Goal: Task Accomplishment & Management: Use online tool/utility

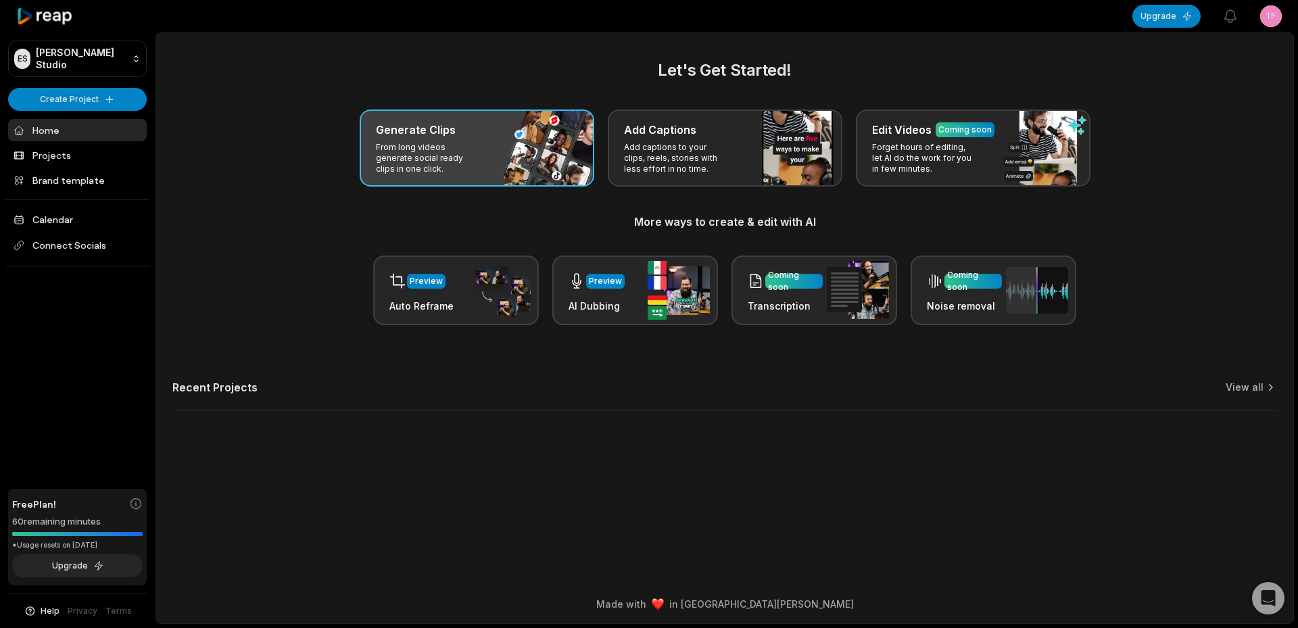
click at [517, 162] on div "Generate Clips From long videos generate social ready clips in one click." at bounding box center [477, 148] width 235 height 77
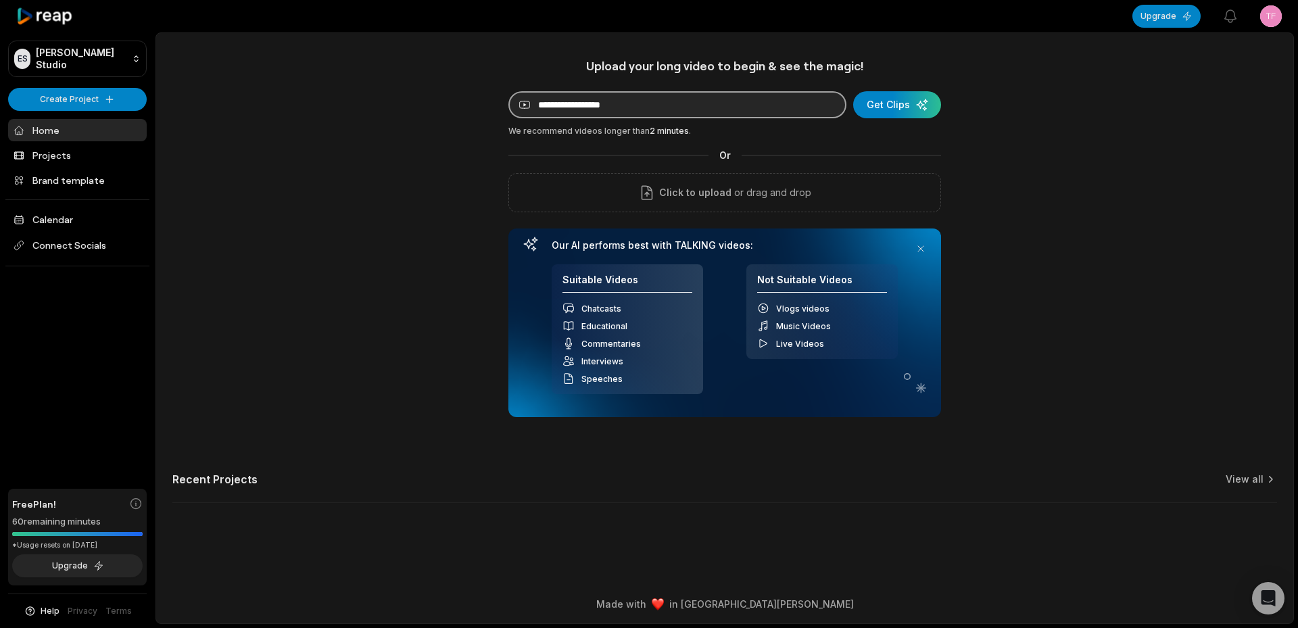
click at [653, 113] on input at bounding box center [677, 104] width 338 height 27
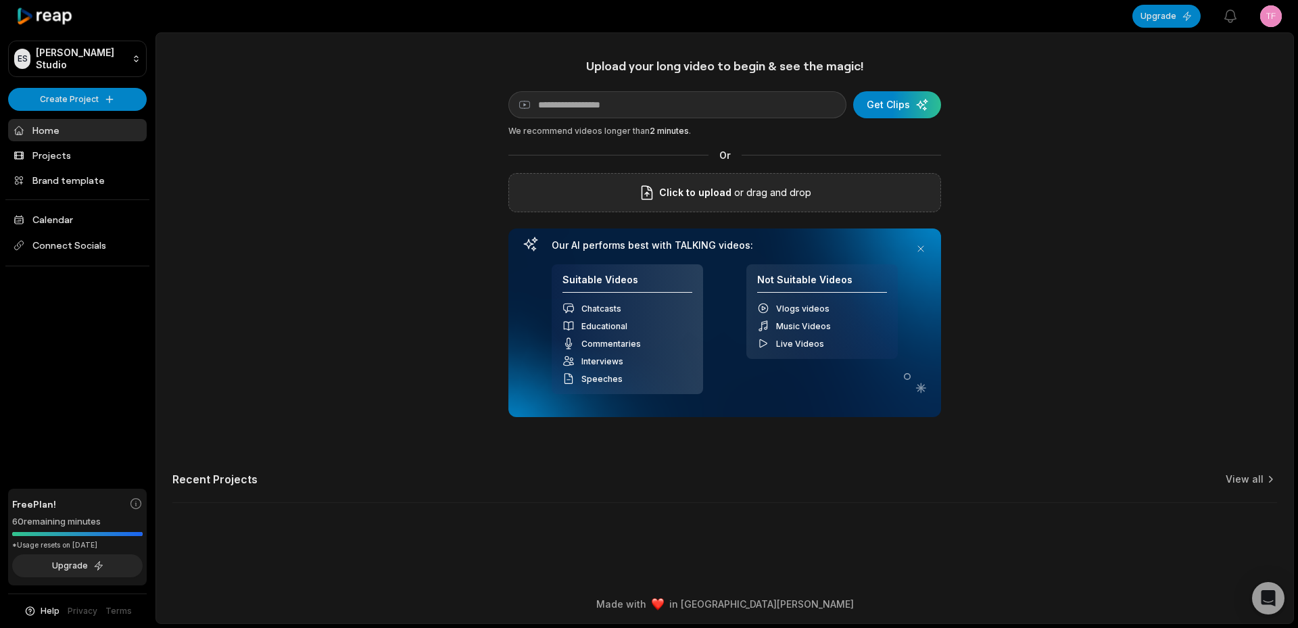
click at [560, 182] on div "Click to upload or drag and drop" at bounding box center [724, 192] width 433 height 39
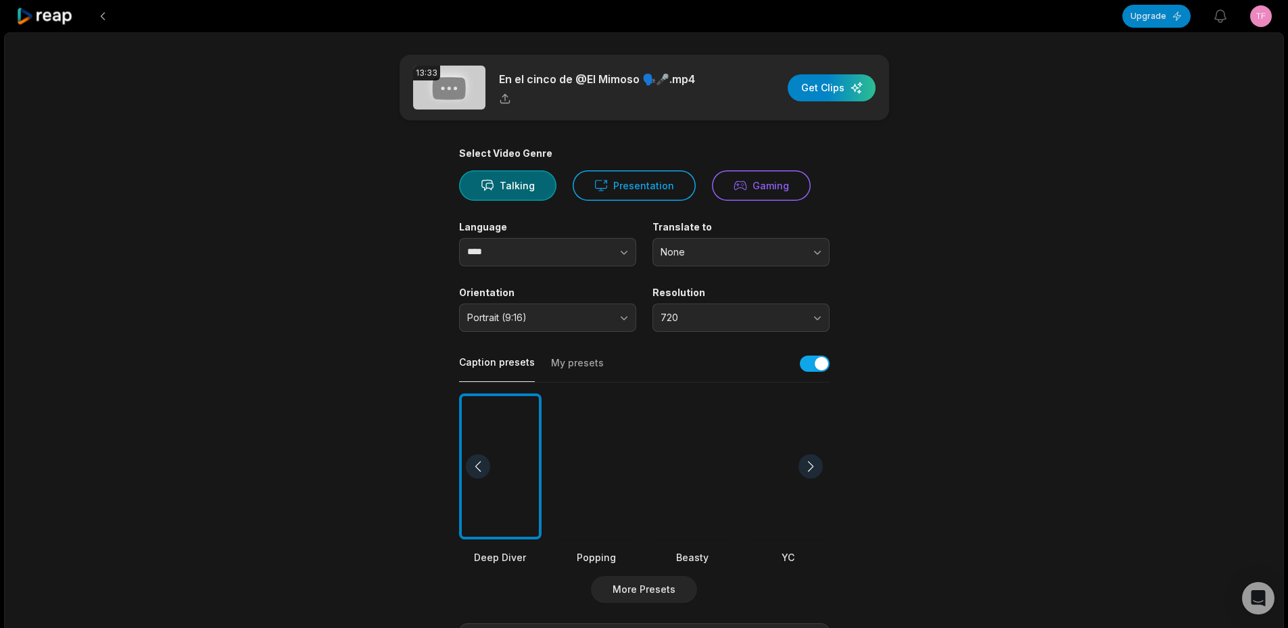
click at [689, 489] on div at bounding box center [692, 466] width 82 height 147
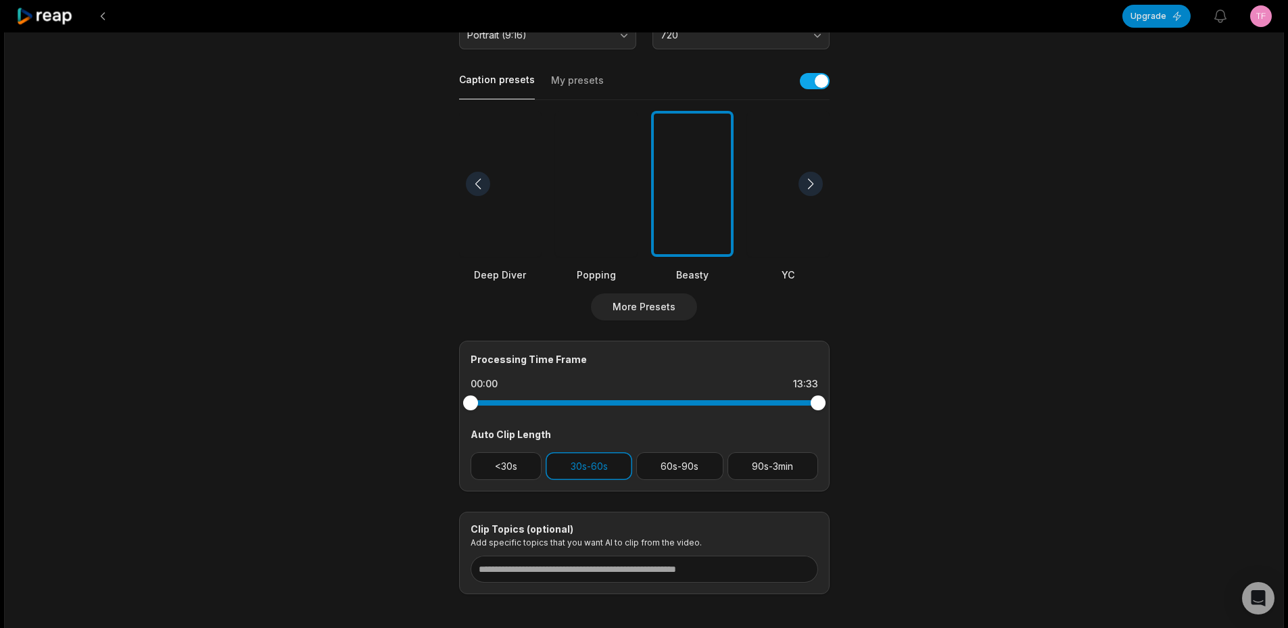
scroll to position [346, 0]
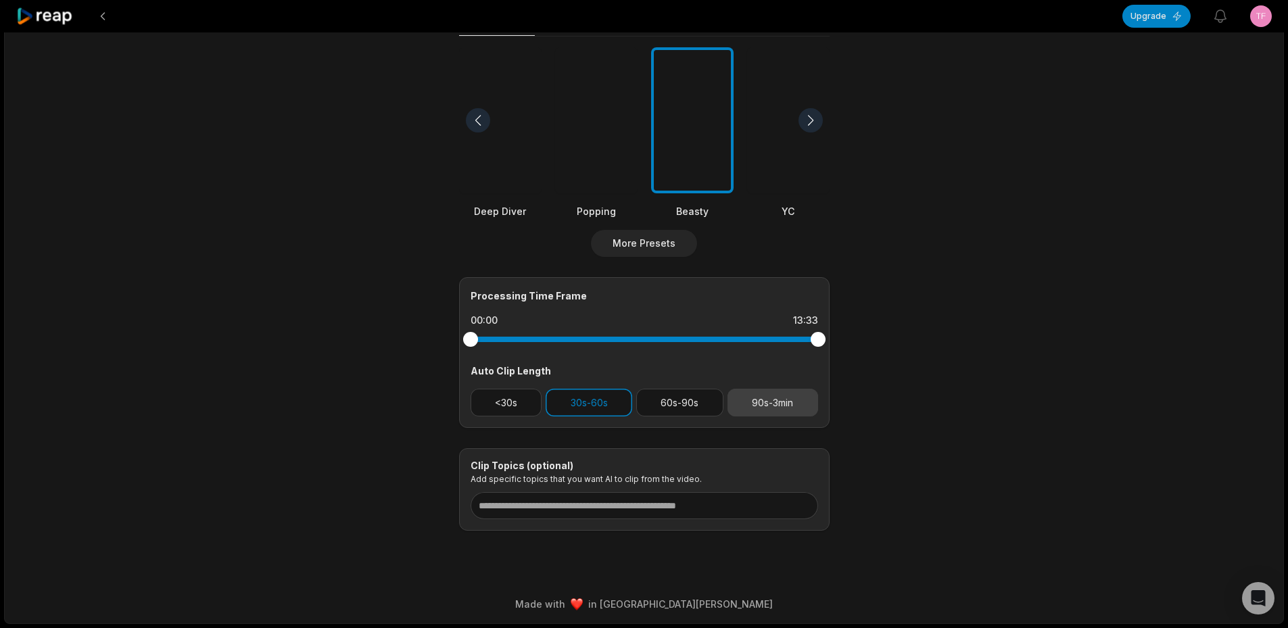
click at [767, 415] on button "90s-3min" at bounding box center [773, 403] width 91 height 28
click at [618, 410] on button "30s-60s" at bounding box center [589, 403] width 87 height 28
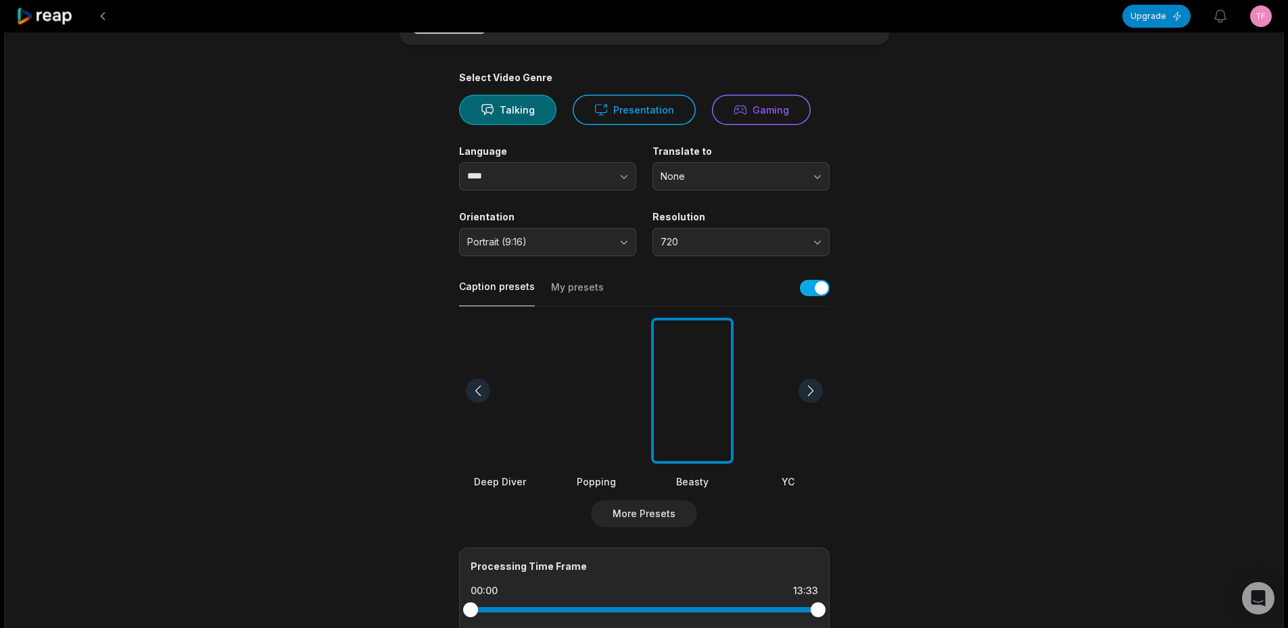
scroll to position [0, 0]
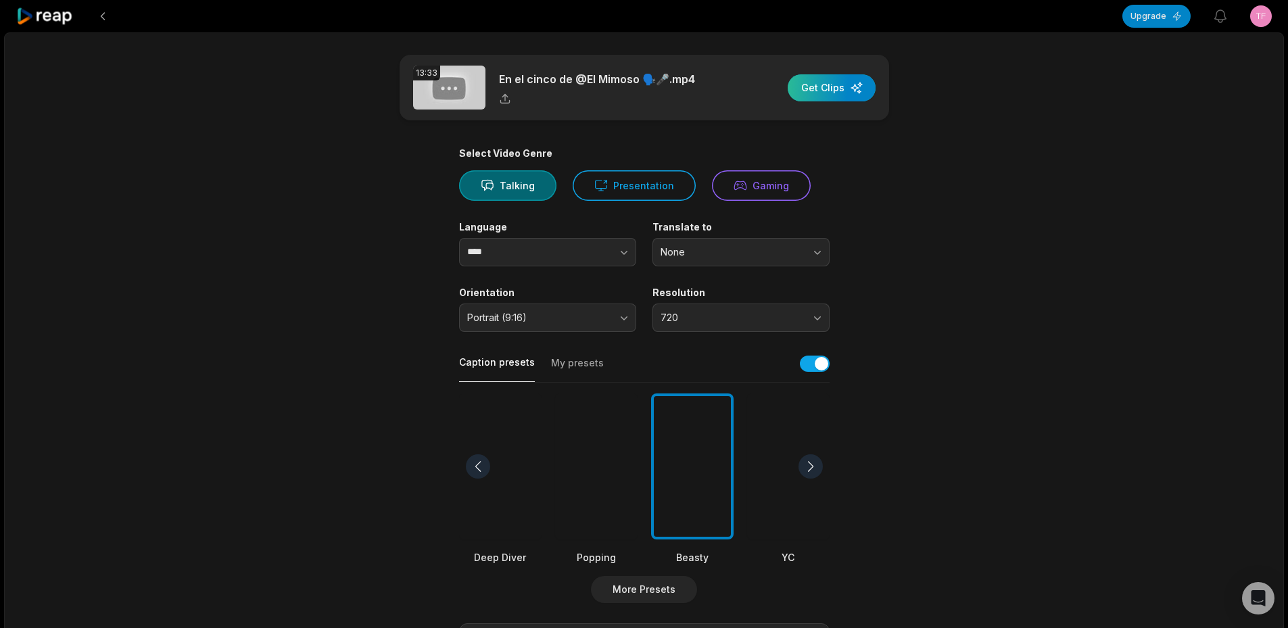
click at [808, 88] on div "button" at bounding box center [832, 87] width 88 height 27
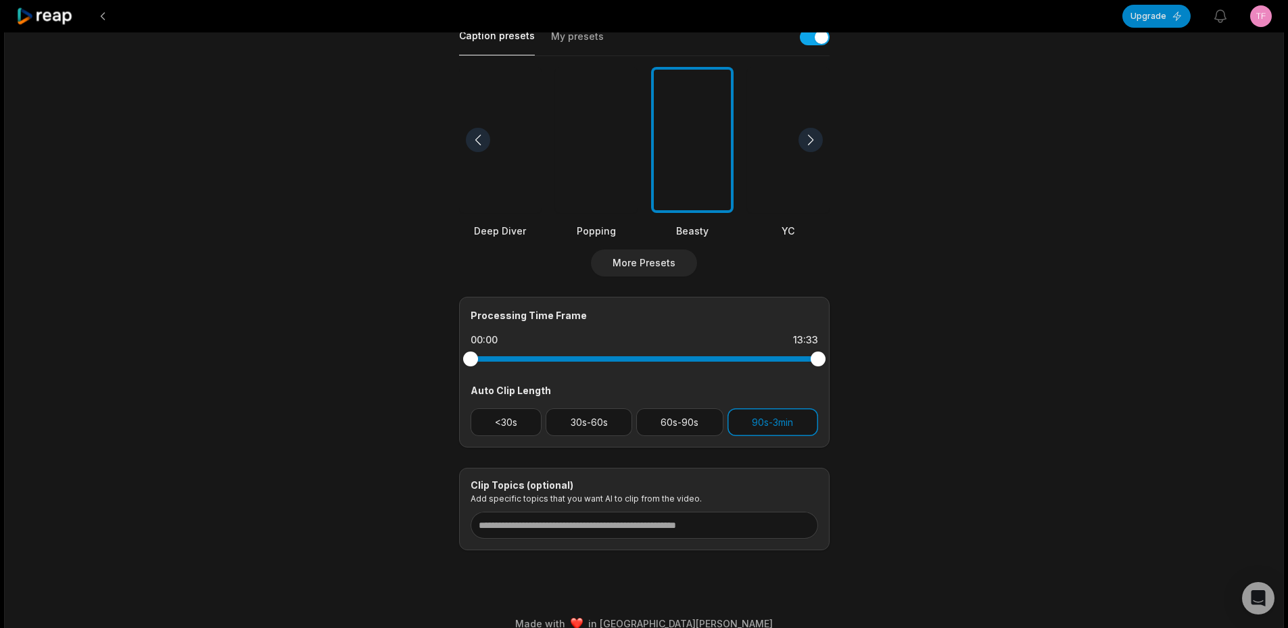
scroll to position [338, 0]
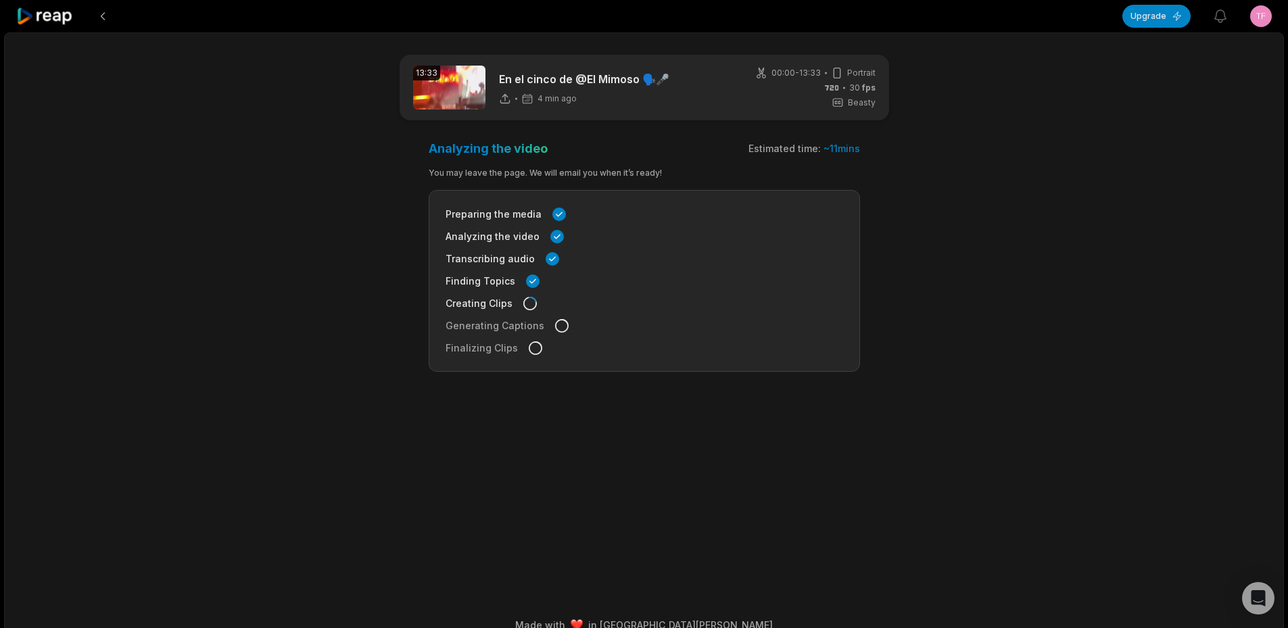
drag, startPoint x: 974, startPoint y: 406, endPoint x: 940, endPoint y: 349, distance: 66.3
click at [973, 406] on div "13:33 En el cinco de @El Mimoso 🗣️🎤 4 min ago 00:00 - 13:33 Portrait 30 fps Bea…" at bounding box center [644, 338] width 1280 height 613
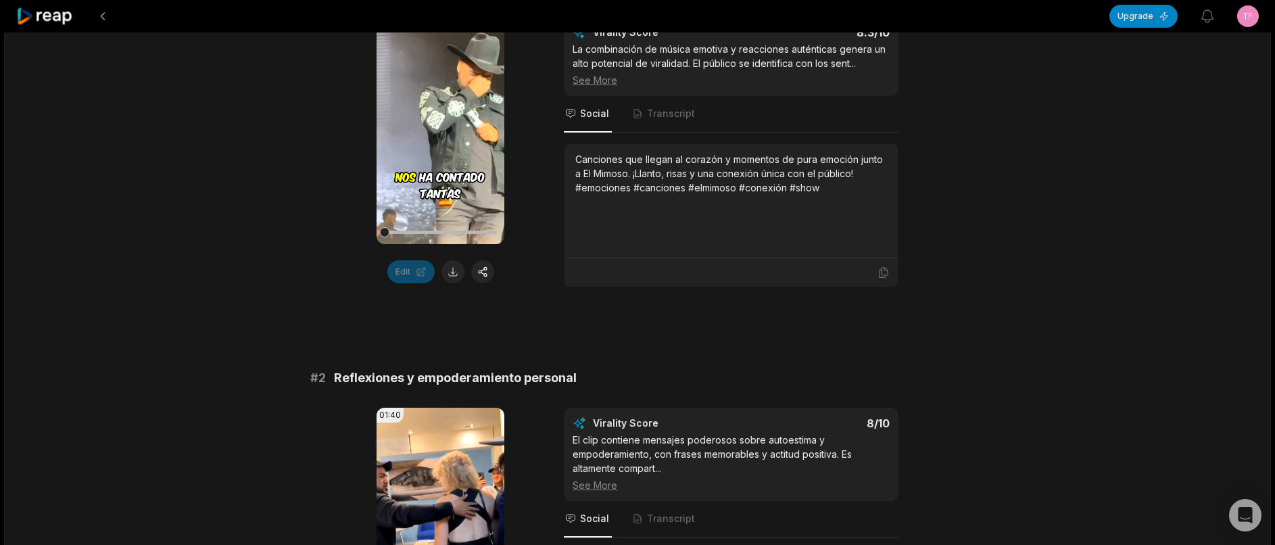
scroll to position [406, 0]
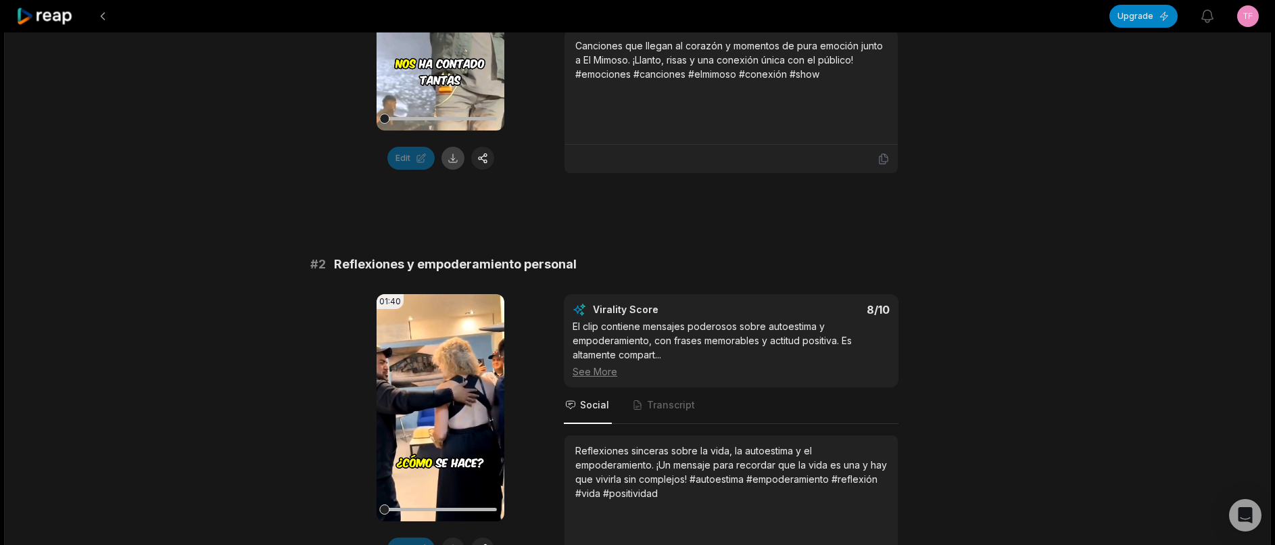
click at [452, 162] on button at bounding box center [453, 158] width 23 height 23
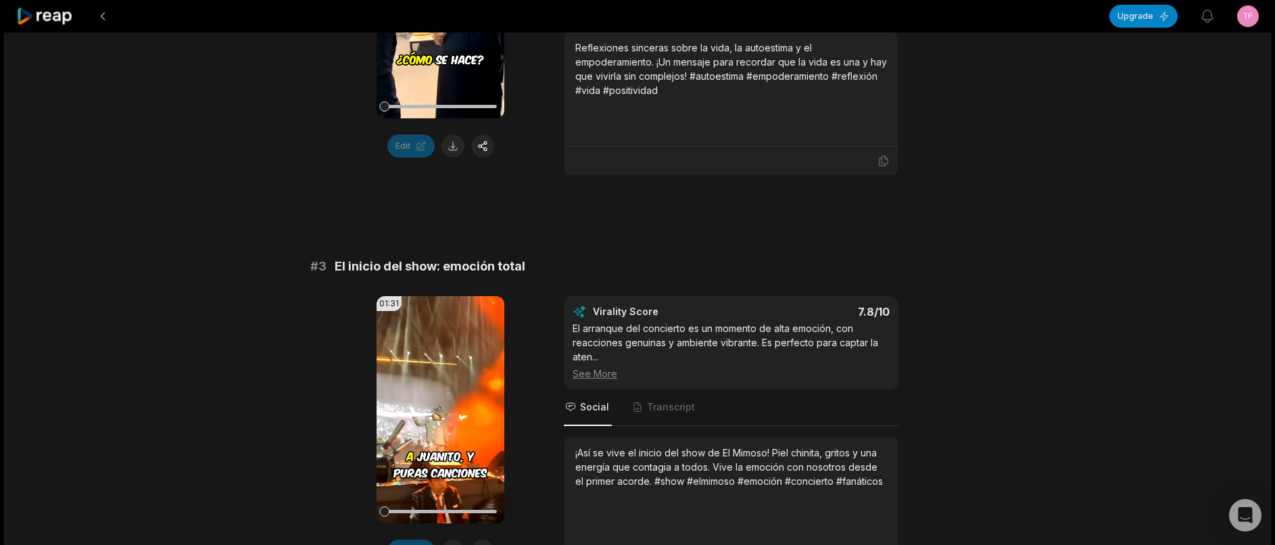
scroll to position [811, 0]
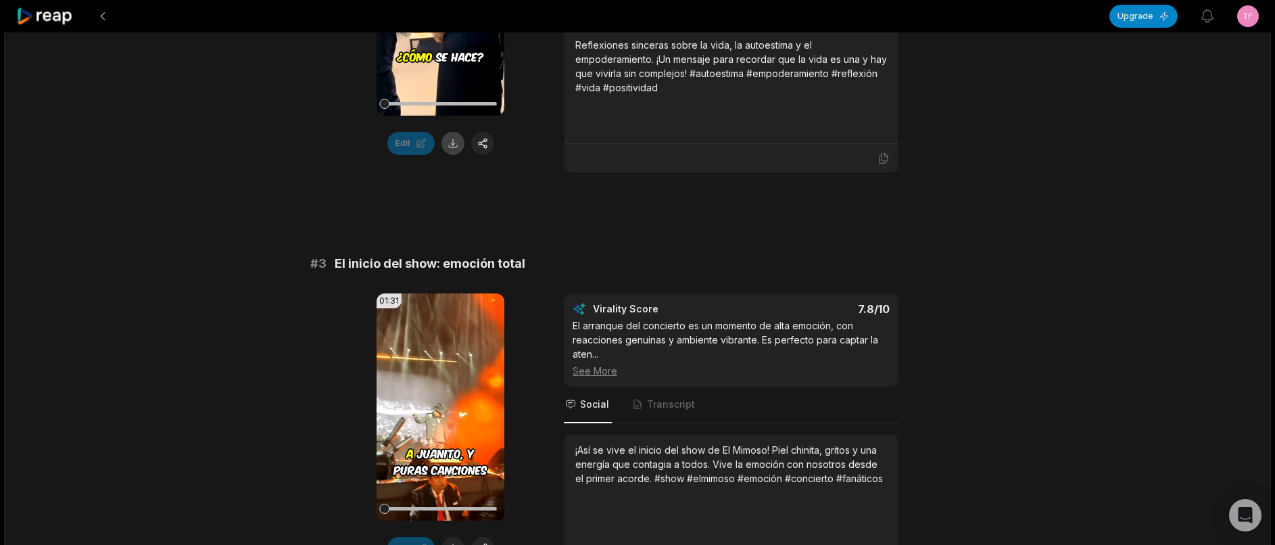
click at [462, 147] on button at bounding box center [453, 143] width 23 height 23
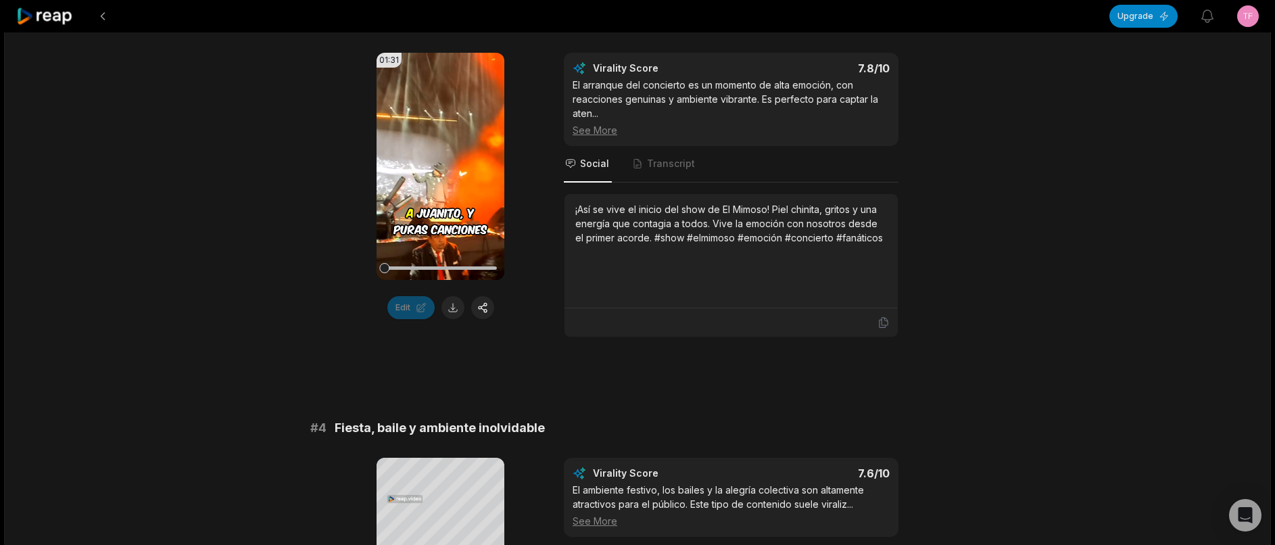
scroll to position [1082, 0]
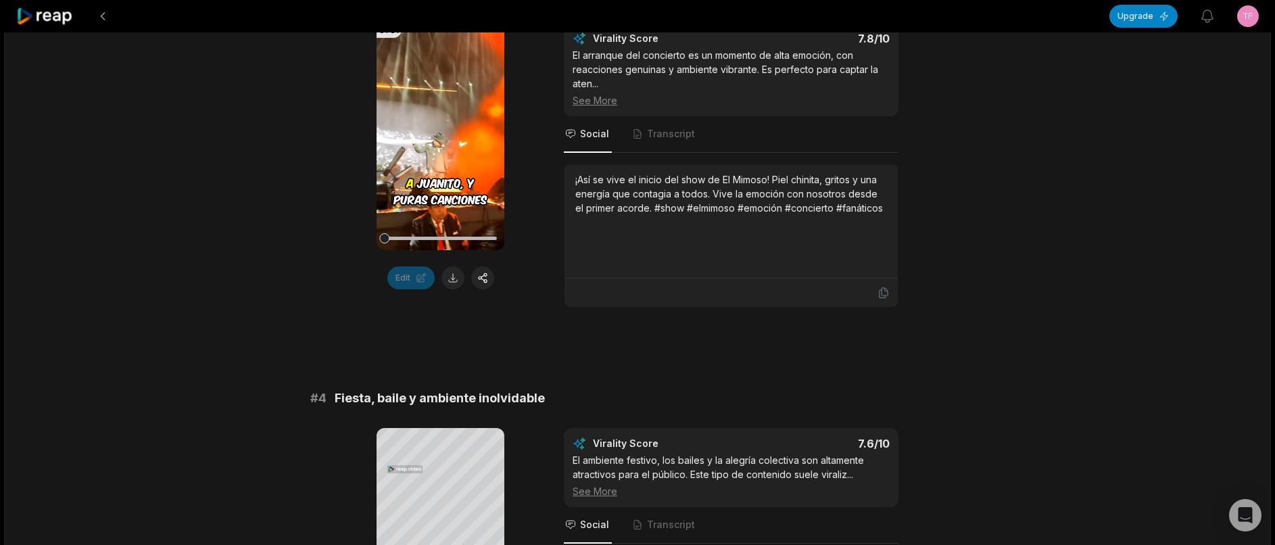
click at [456, 289] on button at bounding box center [453, 277] width 23 height 23
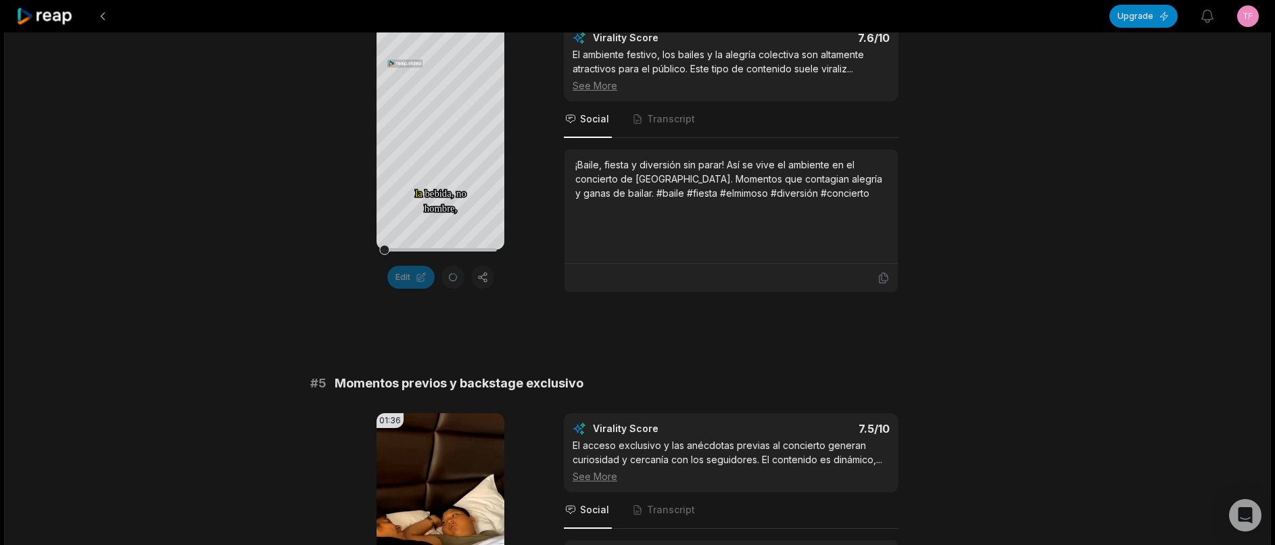
scroll to position [1352, 0]
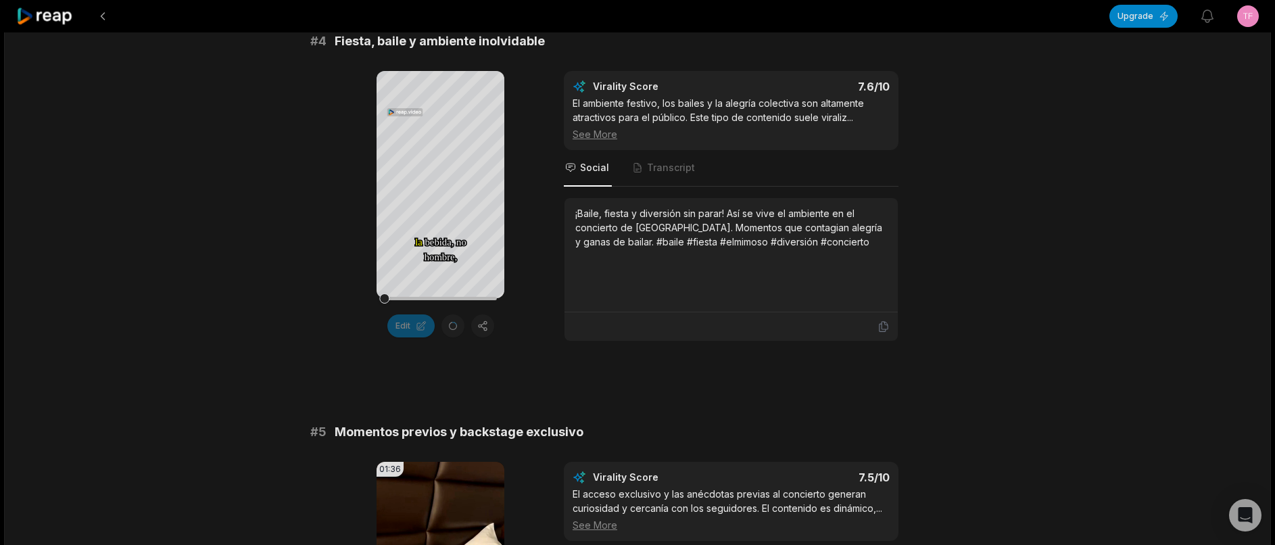
scroll to position [1487, 0]
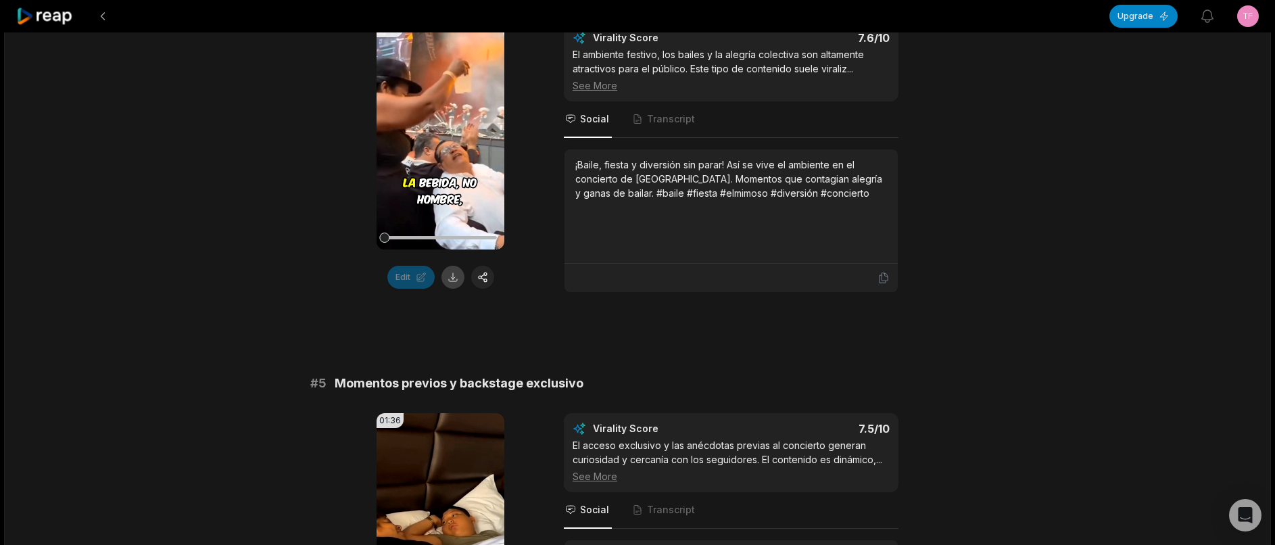
click at [450, 289] on button at bounding box center [453, 277] width 23 height 23
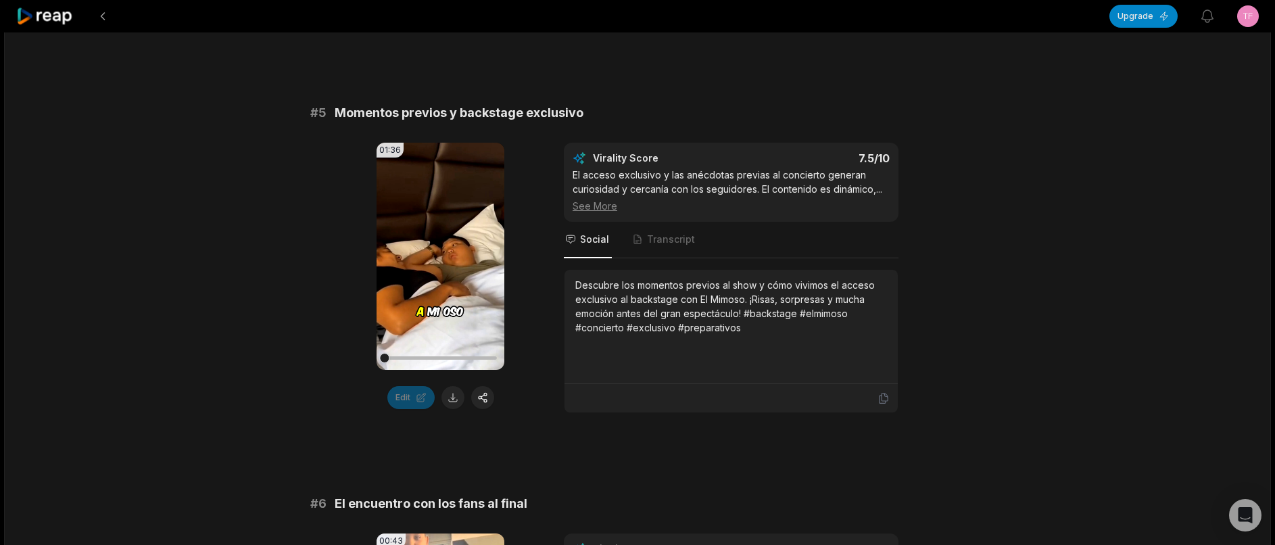
scroll to position [1893, 0]
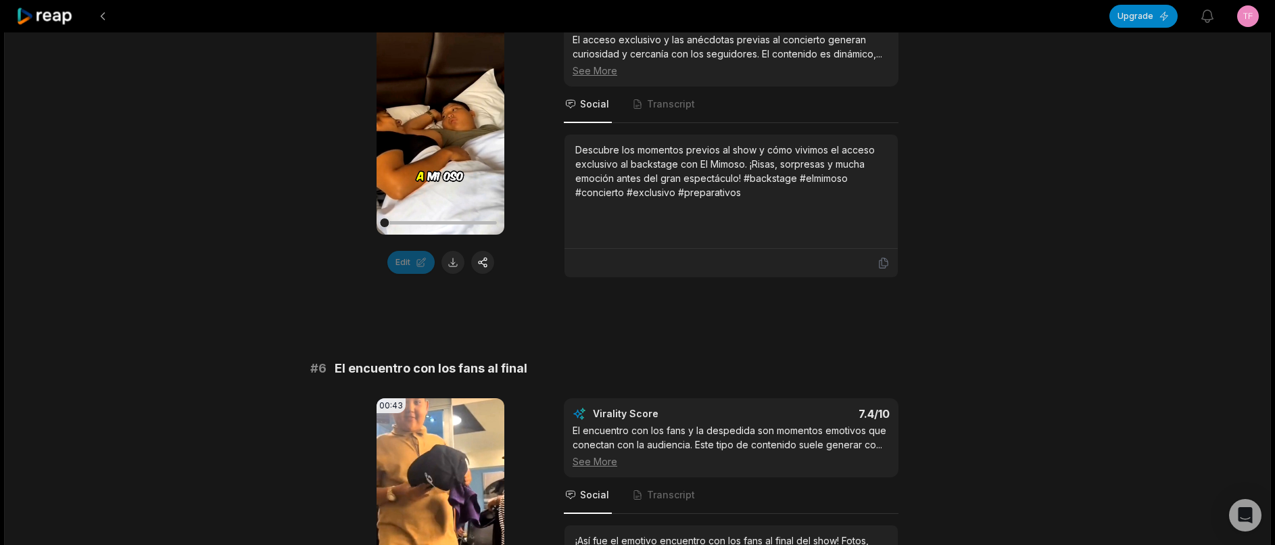
click at [453, 274] on div "Edit" at bounding box center [441, 262] width 128 height 23
click at [453, 274] on button at bounding box center [453, 262] width 23 height 23
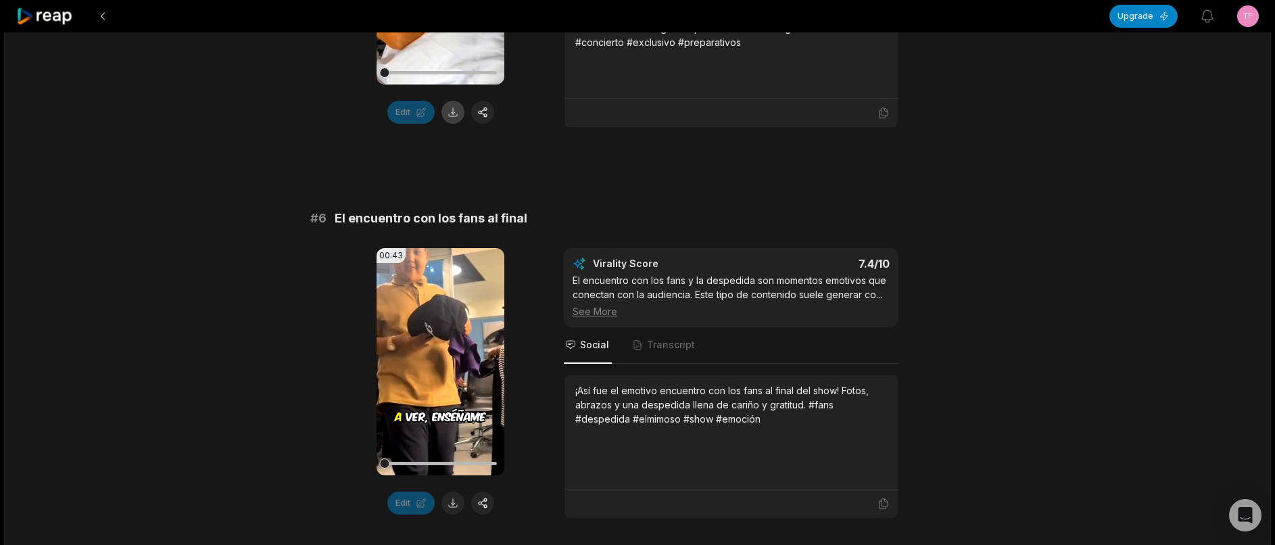
scroll to position [2299, 0]
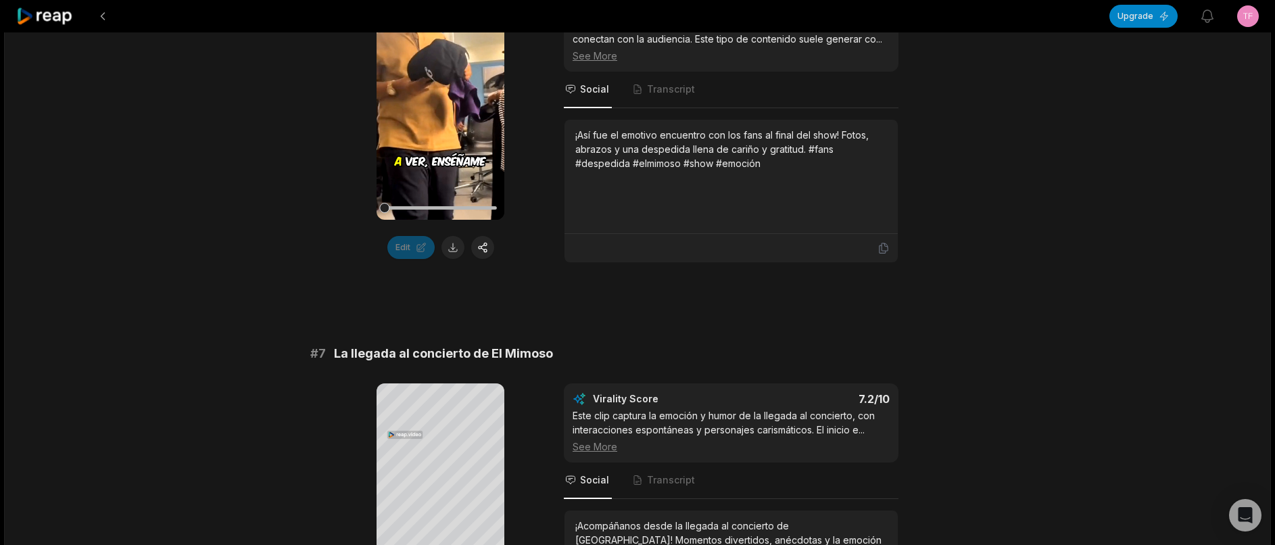
click at [464, 259] on div "Edit" at bounding box center [441, 247] width 128 height 23
click at [460, 259] on button at bounding box center [453, 247] width 23 height 23
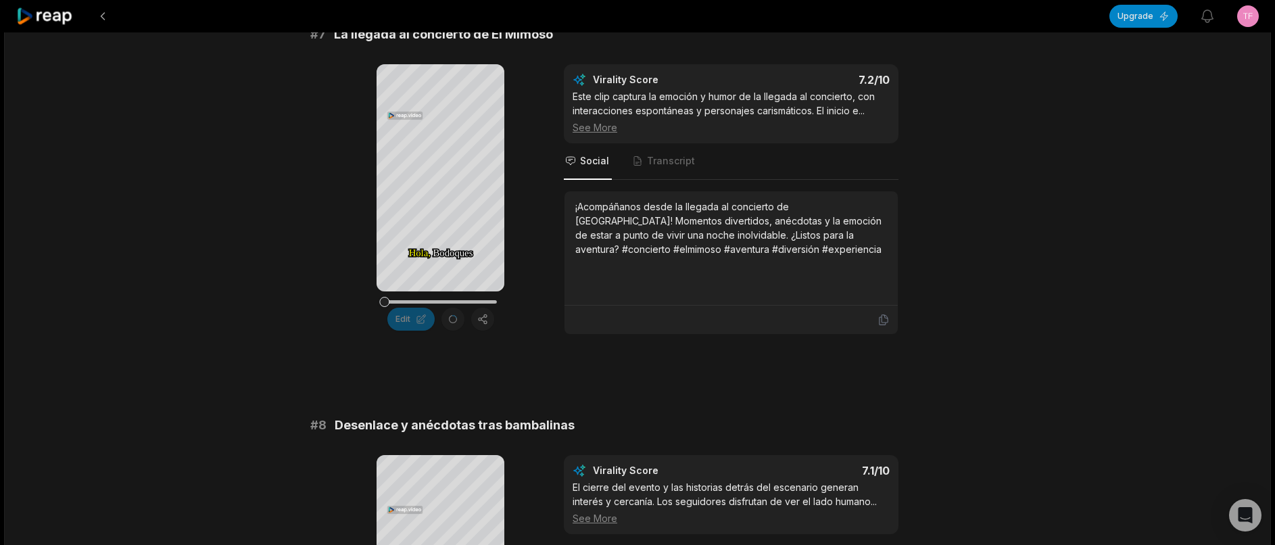
scroll to position [2569, 0]
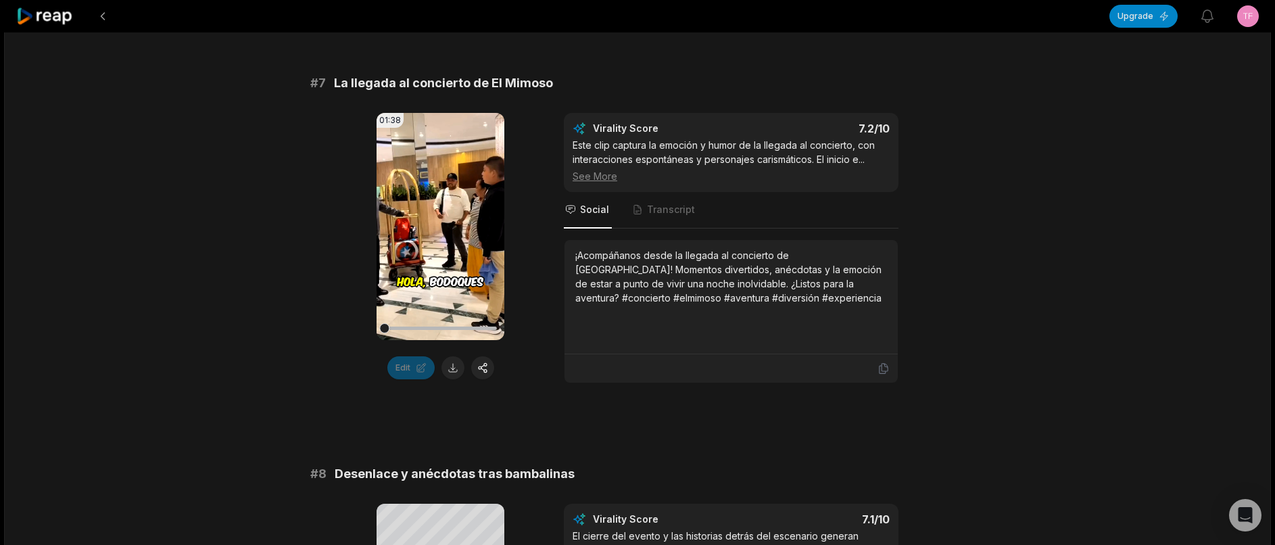
click at [450, 379] on button at bounding box center [453, 367] width 23 height 23
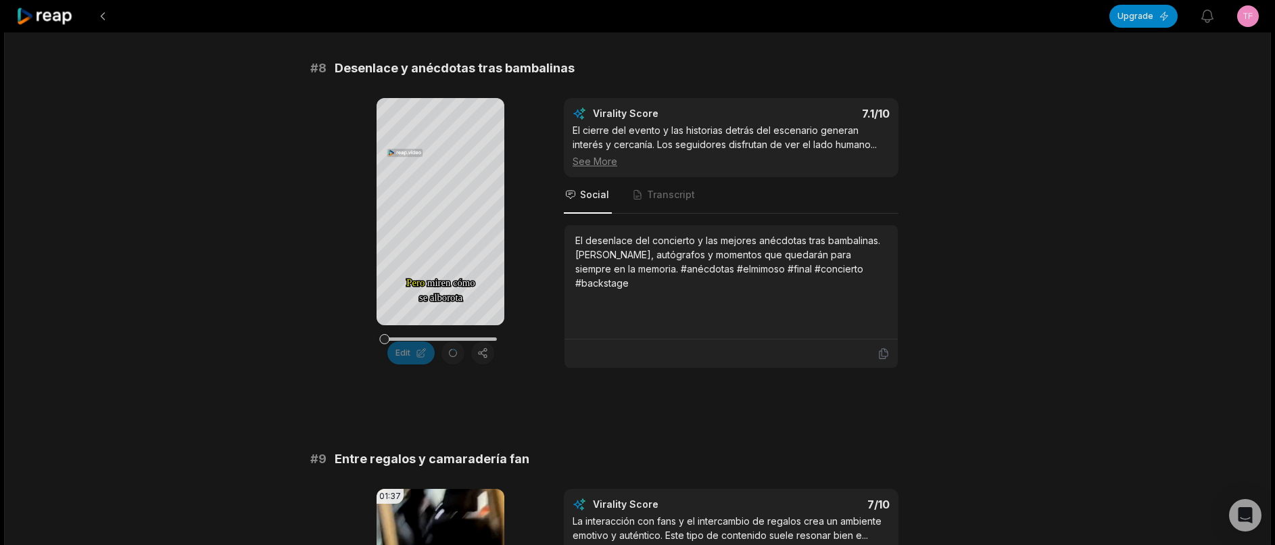
scroll to position [2865, 0]
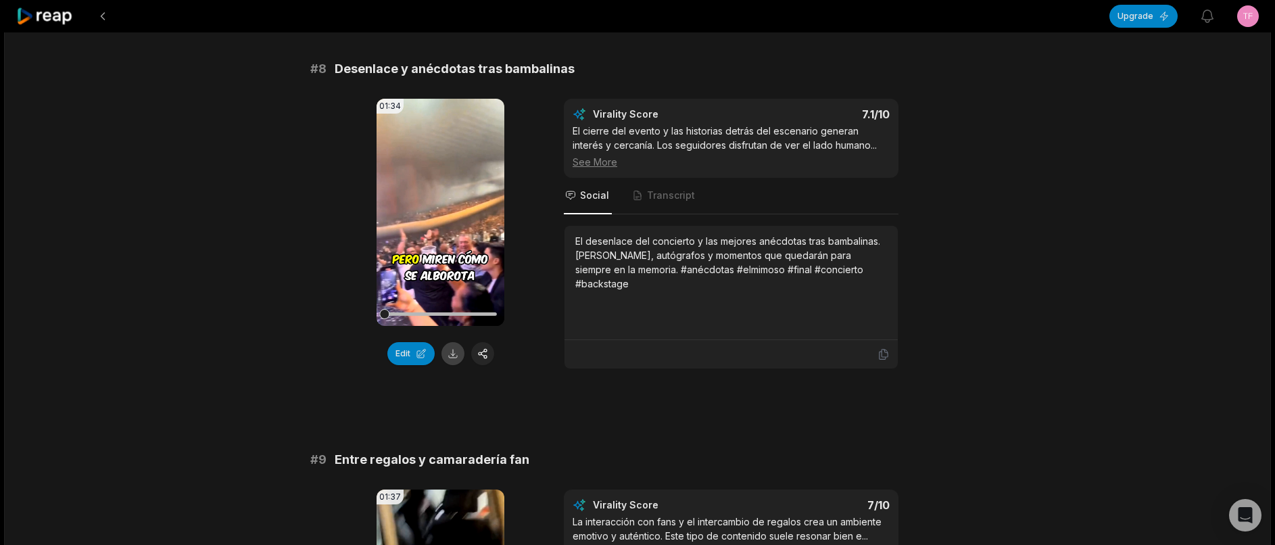
click at [446, 365] on button at bounding box center [453, 353] width 23 height 23
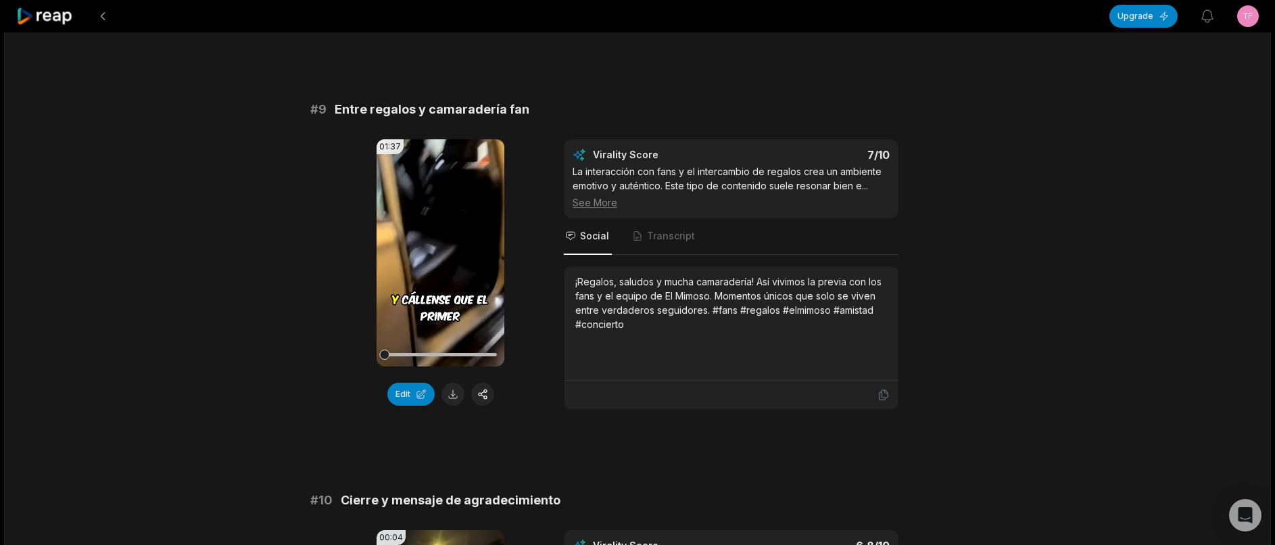
scroll to position [3271, 0]
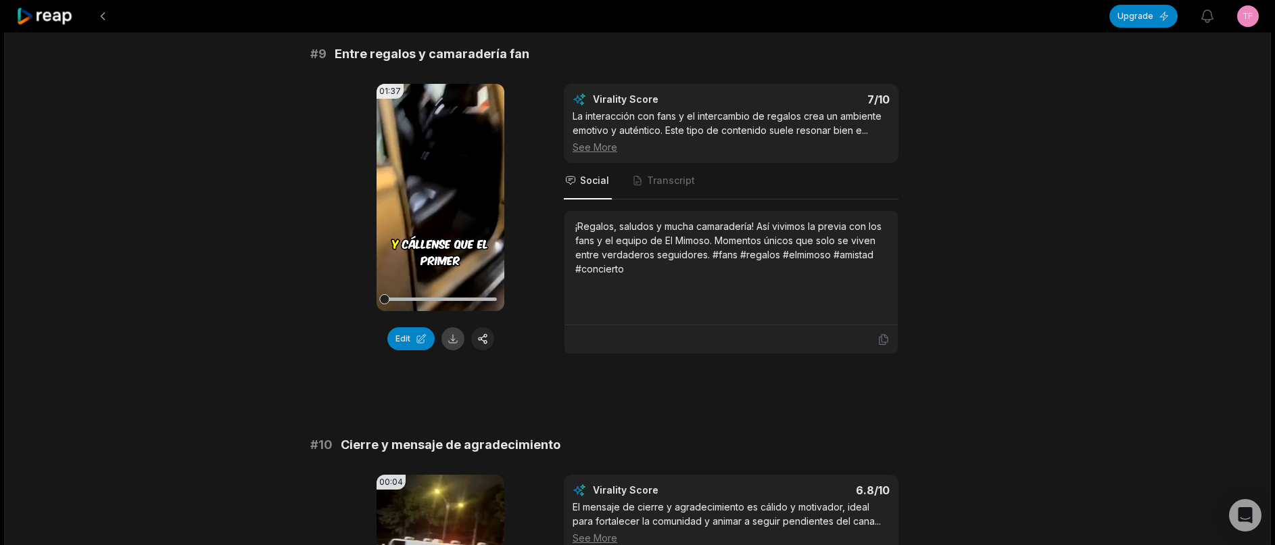
click at [458, 350] on button at bounding box center [453, 338] width 23 height 23
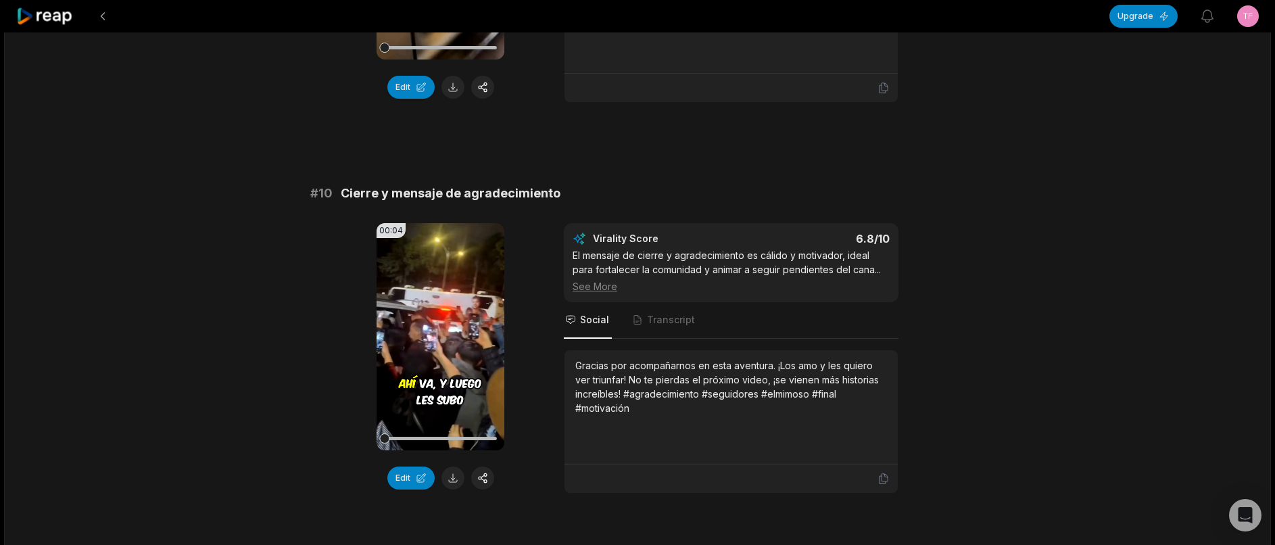
scroll to position [3609, 0]
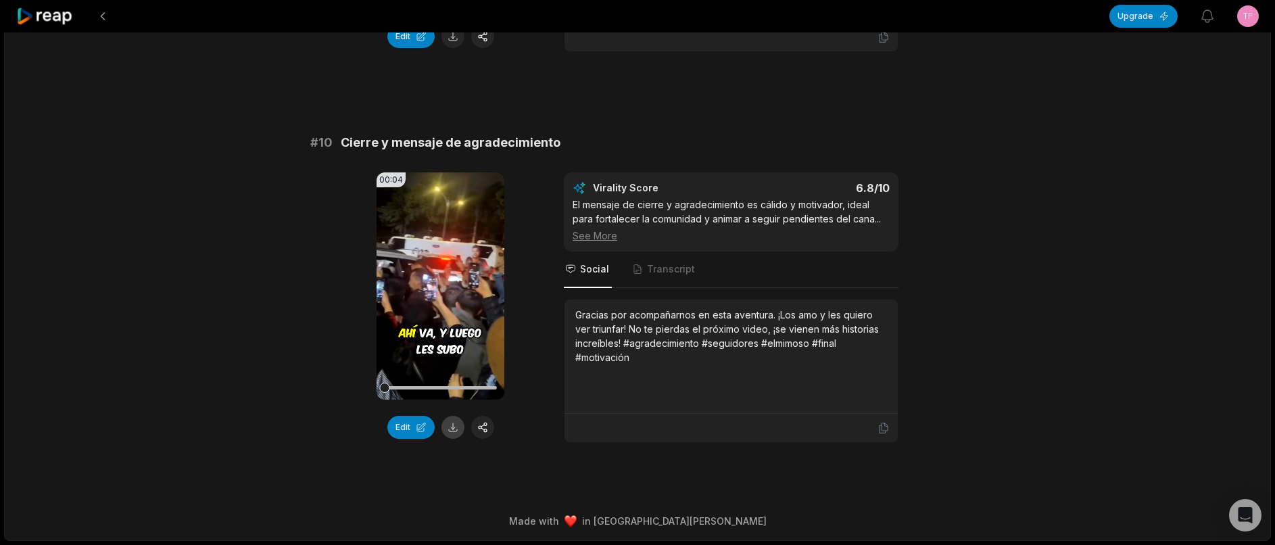
click at [446, 425] on button at bounding box center [453, 427] width 23 height 23
click at [46, 9] on icon at bounding box center [44, 16] width 57 height 18
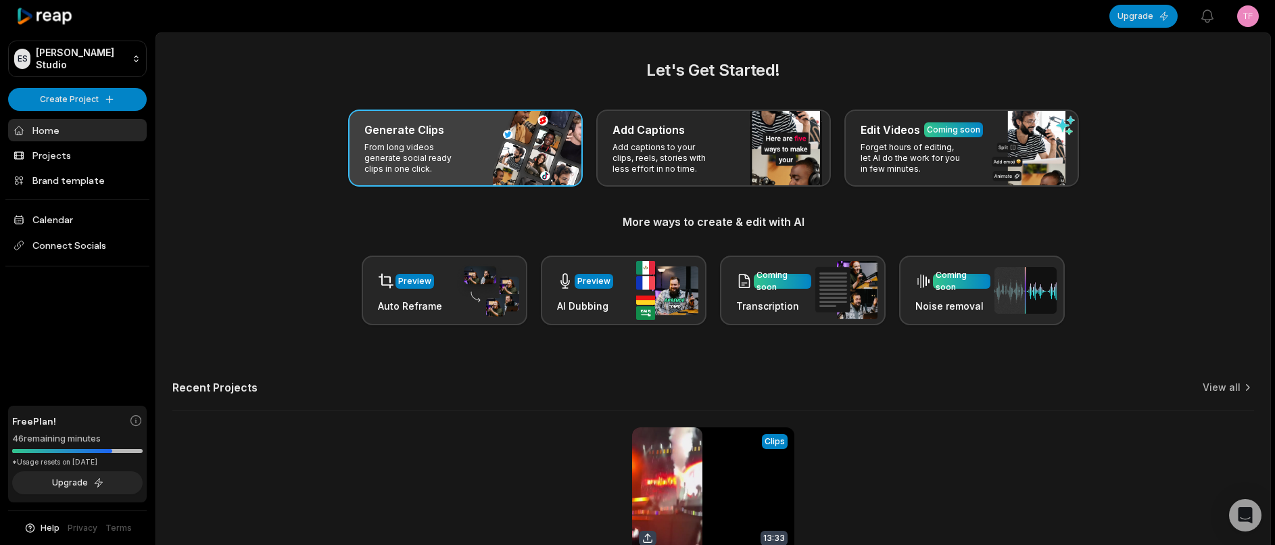
click at [398, 141] on div "Generate Clips From long videos generate social ready clips in one click." at bounding box center [465, 148] width 235 height 77
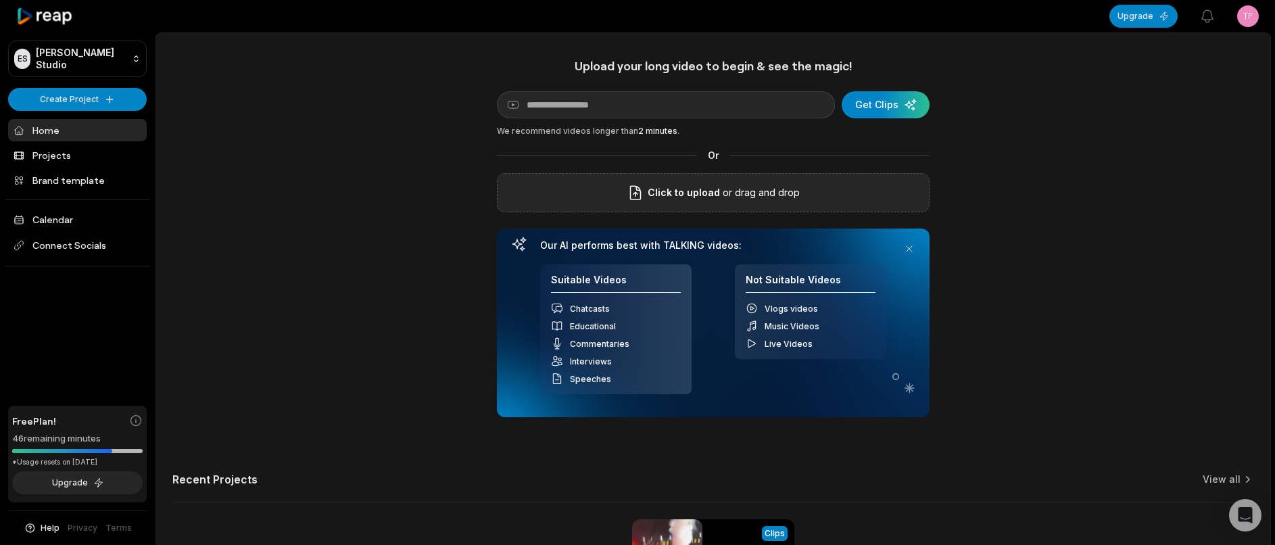
click at [592, 207] on div "Click to upload or drag and drop" at bounding box center [713, 192] width 433 height 39
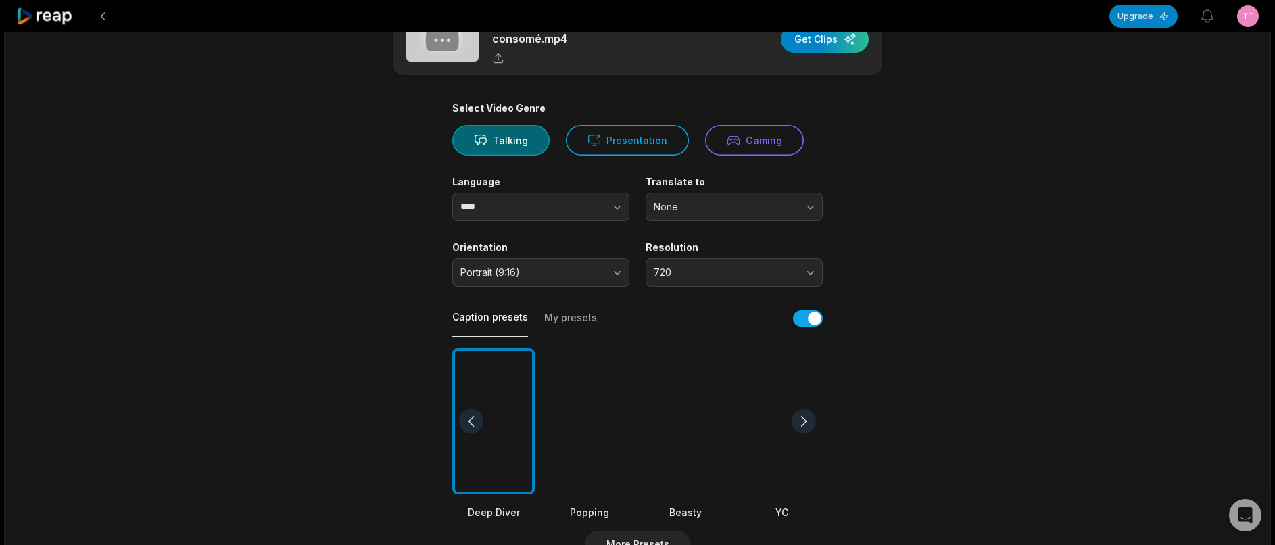
scroll to position [270, 0]
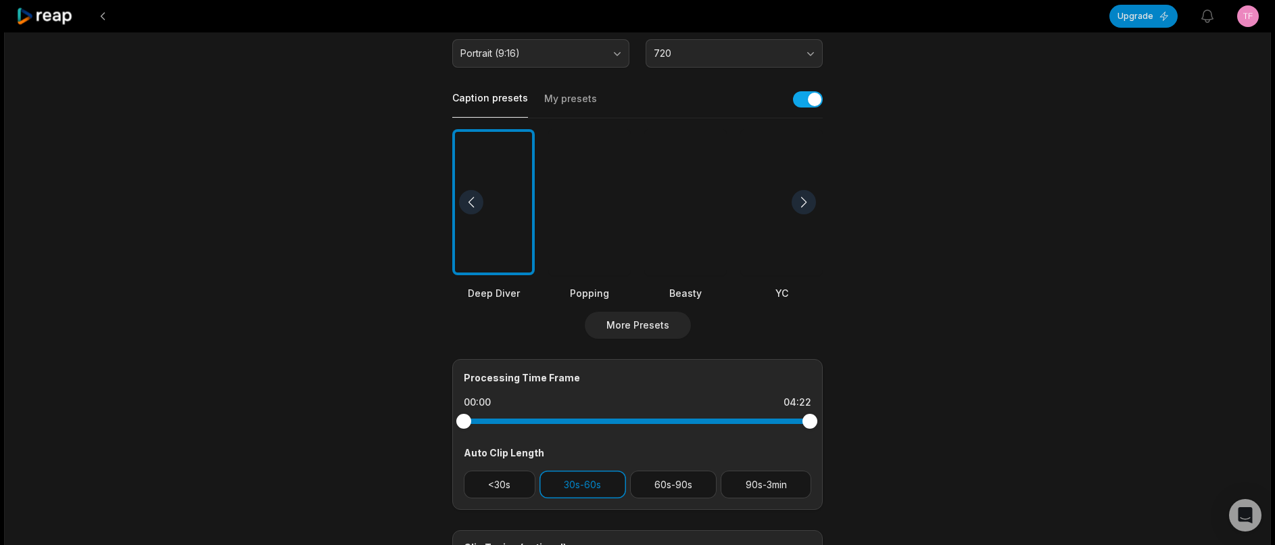
click at [636, 203] on div "Deep Diver Popping Beasty YC Playdate Pet Zen" at bounding box center [637, 215] width 371 height 172
click at [675, 219] on div at bounding box center [685, 202] width 82 height 147
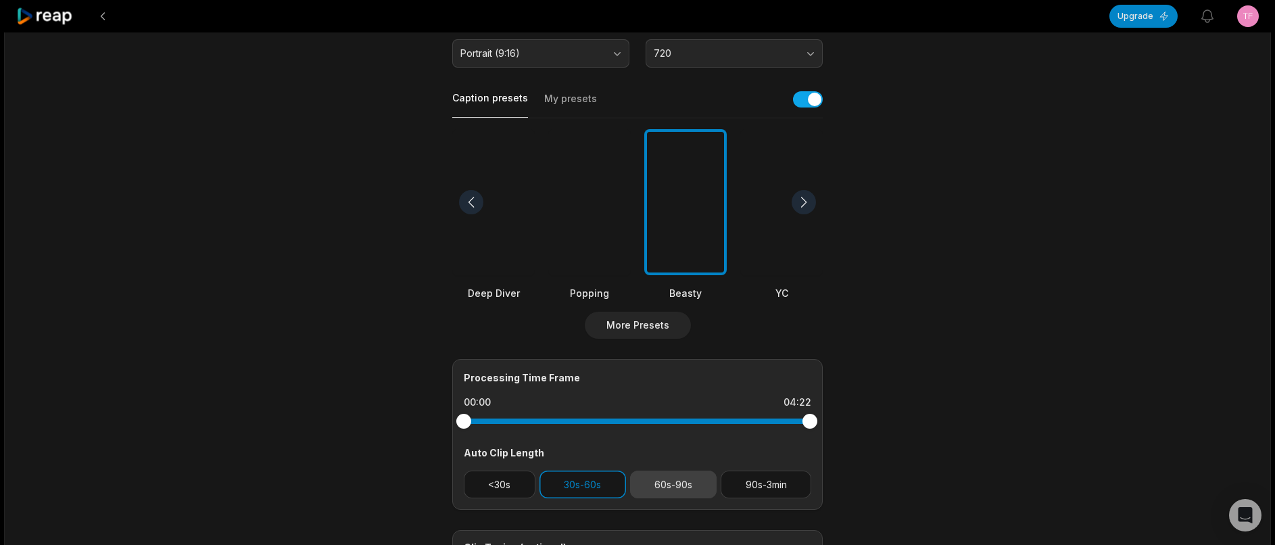
click at [669, 483] on button "60s-90s" at bounding box center [673, 485] width 87 height 28
click at [596, 471] on button "30s-60s" at bounding box center [583, 485] width 87 height 28
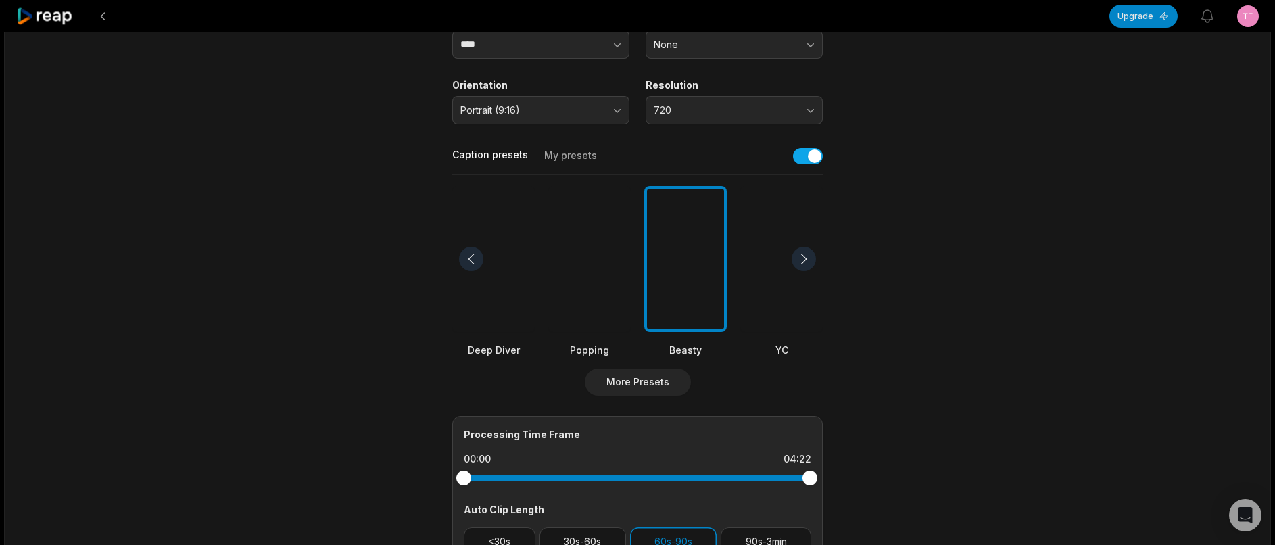
scroll to position [0, 0]
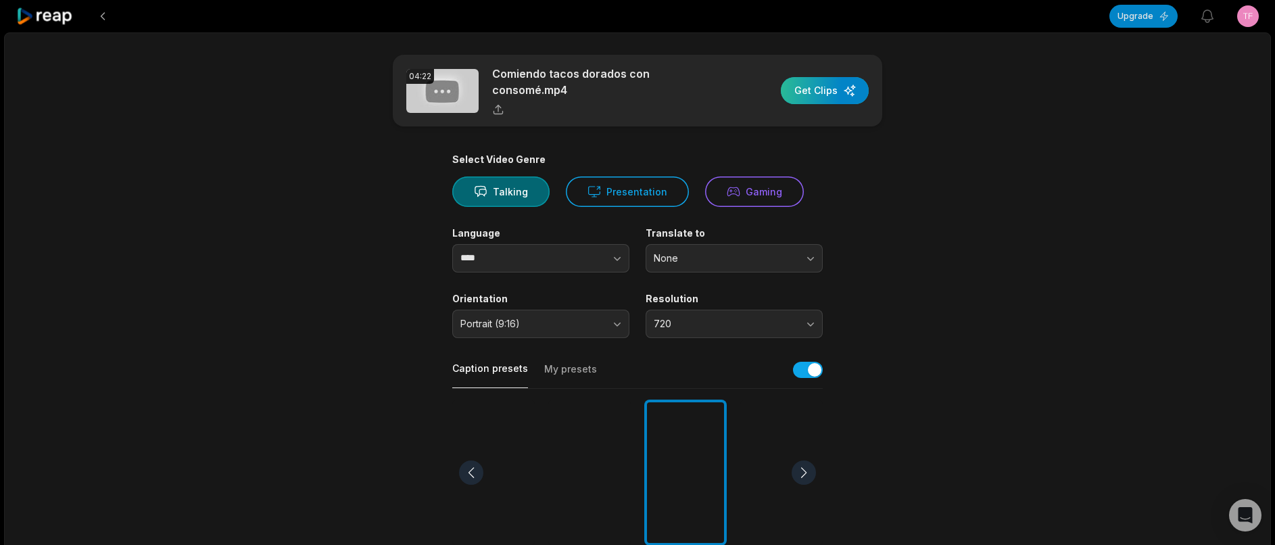
click at [822, 81] on div "button" at bounding box center [825, 90] width 88 height 27
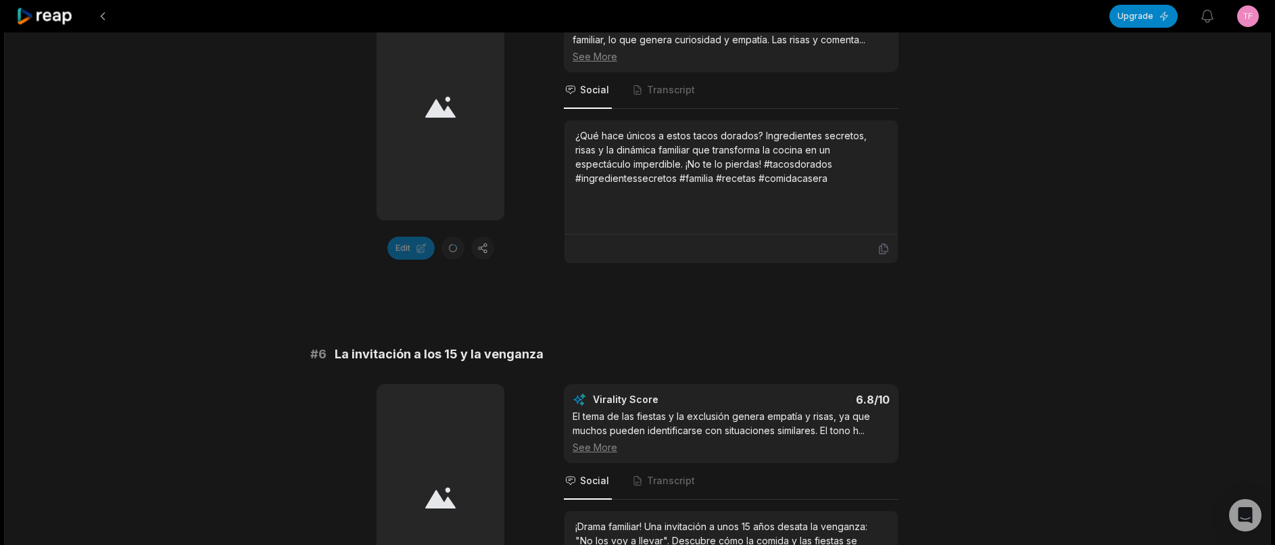
scroll to position [2550, 0]
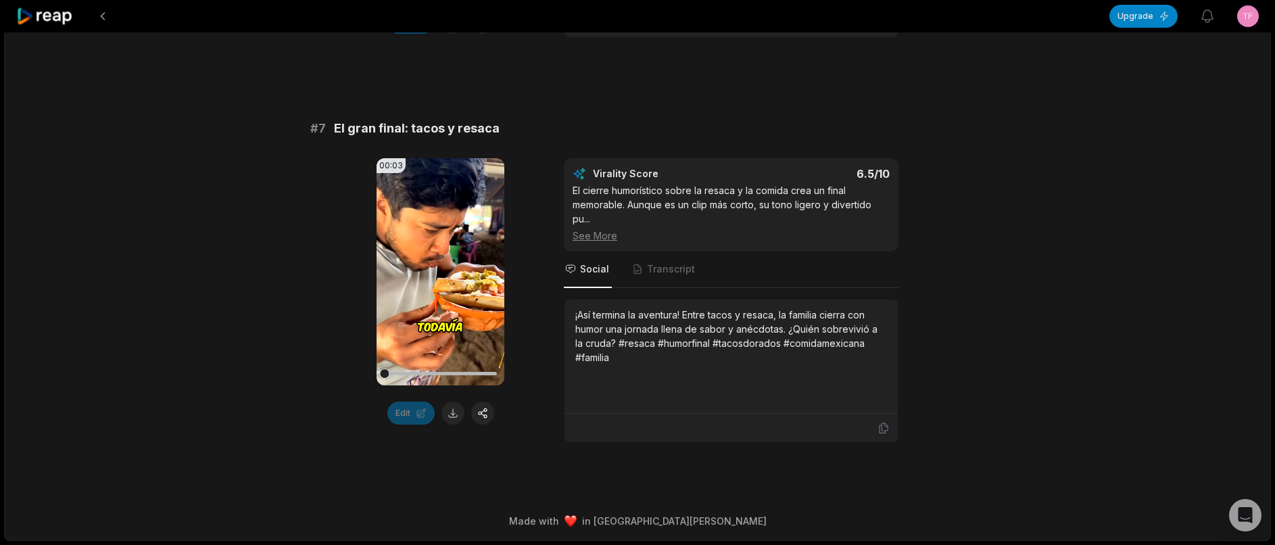
scroll to position [2439, 0]
click at [458, 414] on button at bounding box center [453, 413] width 23 height 23
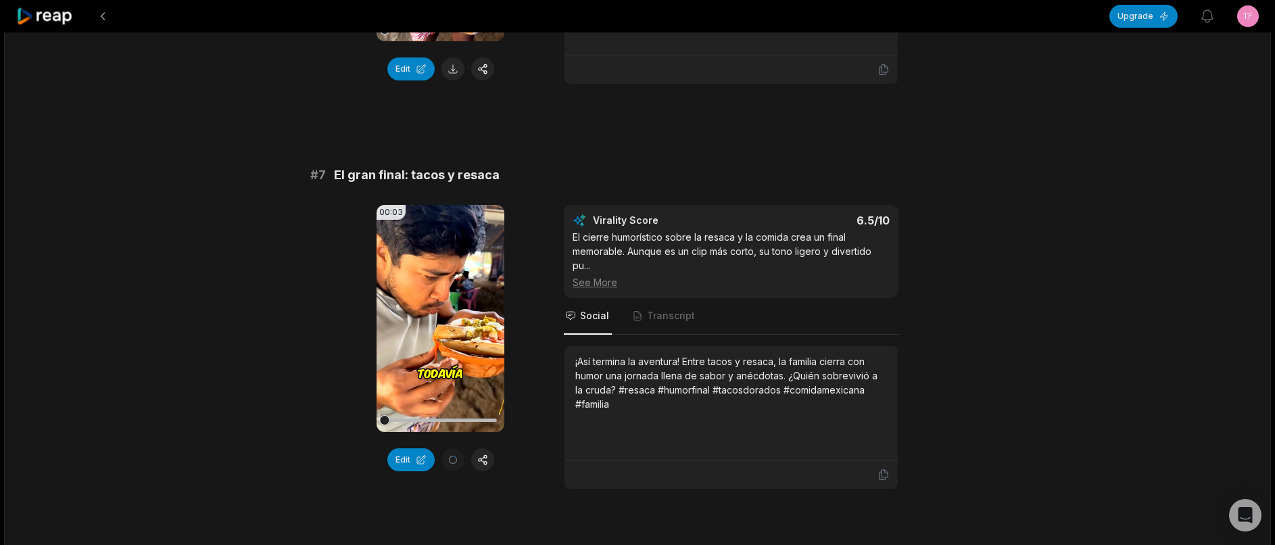
scroll to position [2306, 0]
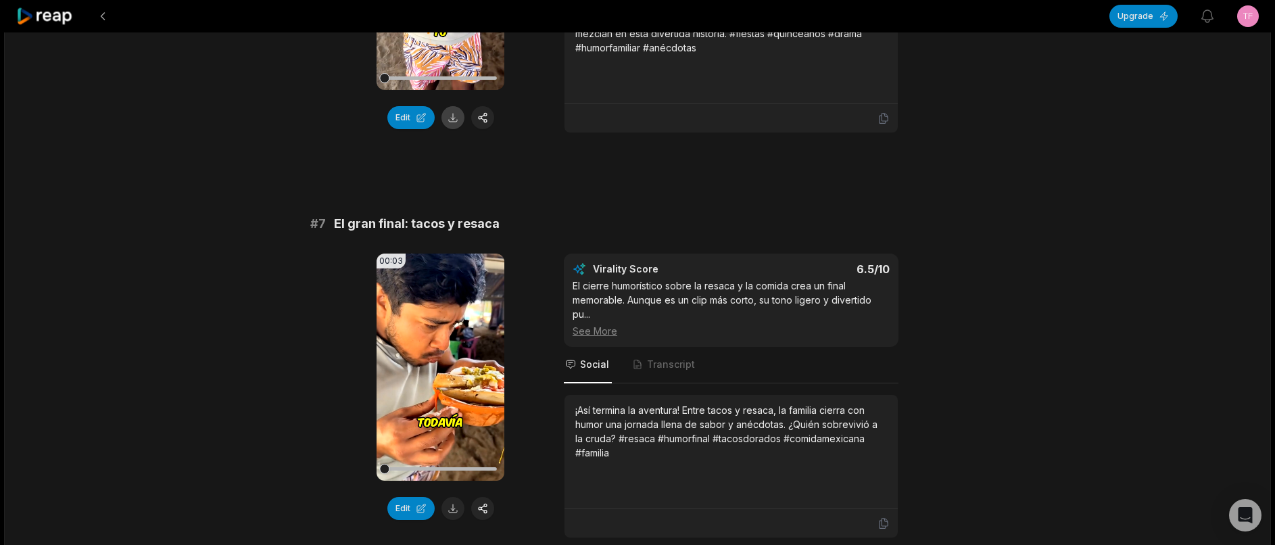
click at [462, 129] on button at bounding box center [453, 117] width 23 height 23
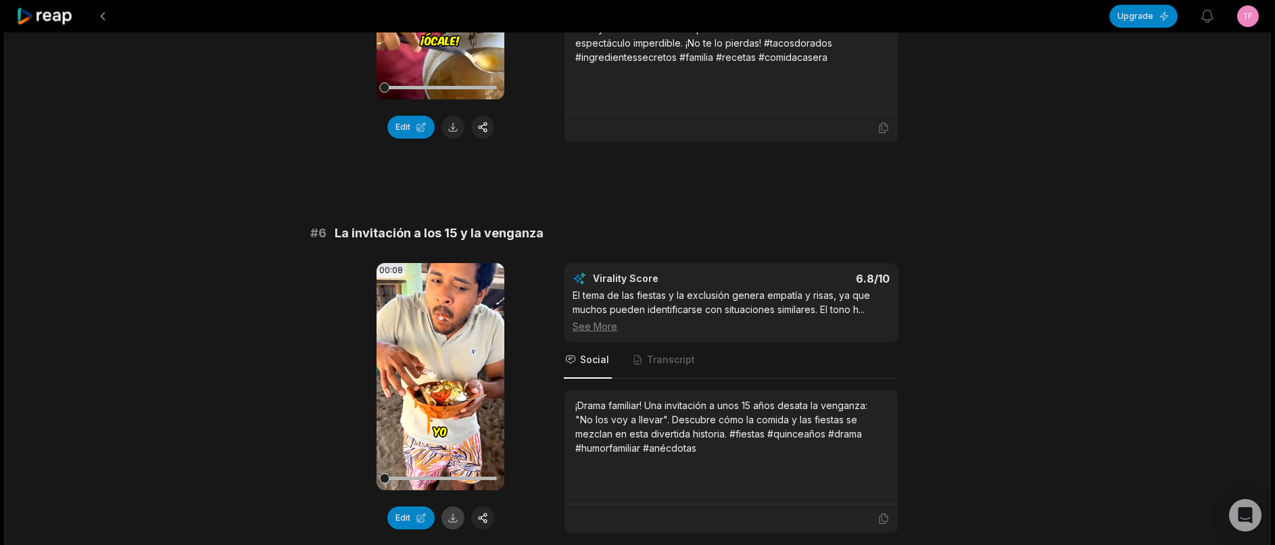
scroll to position [1900, 0]
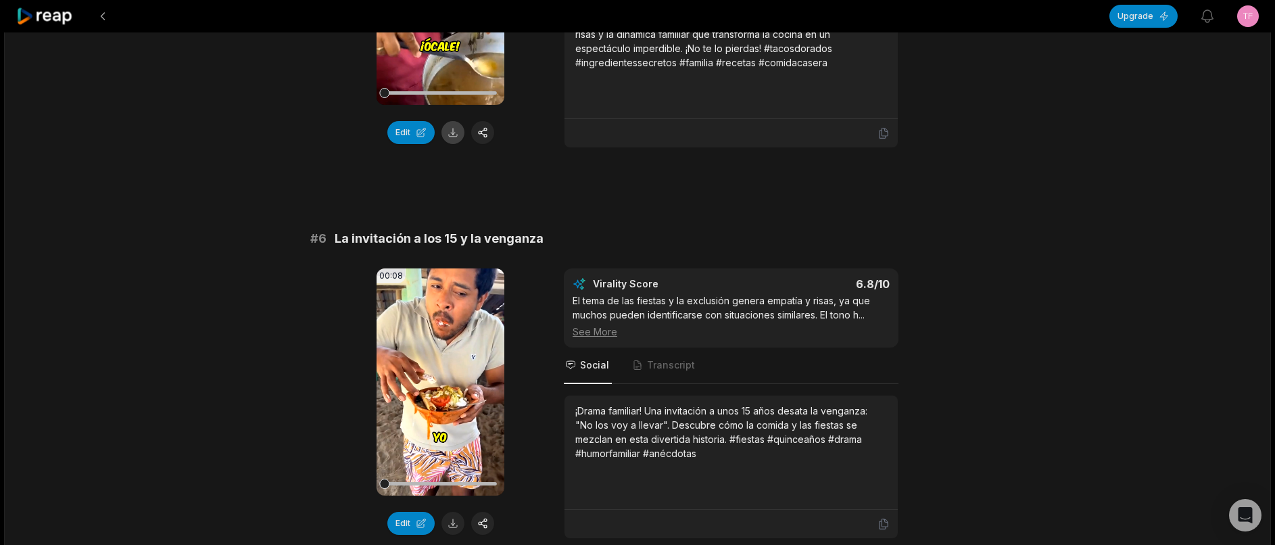
click at [453, 144] on button at bounding box center [453, 132] width 23 height 23
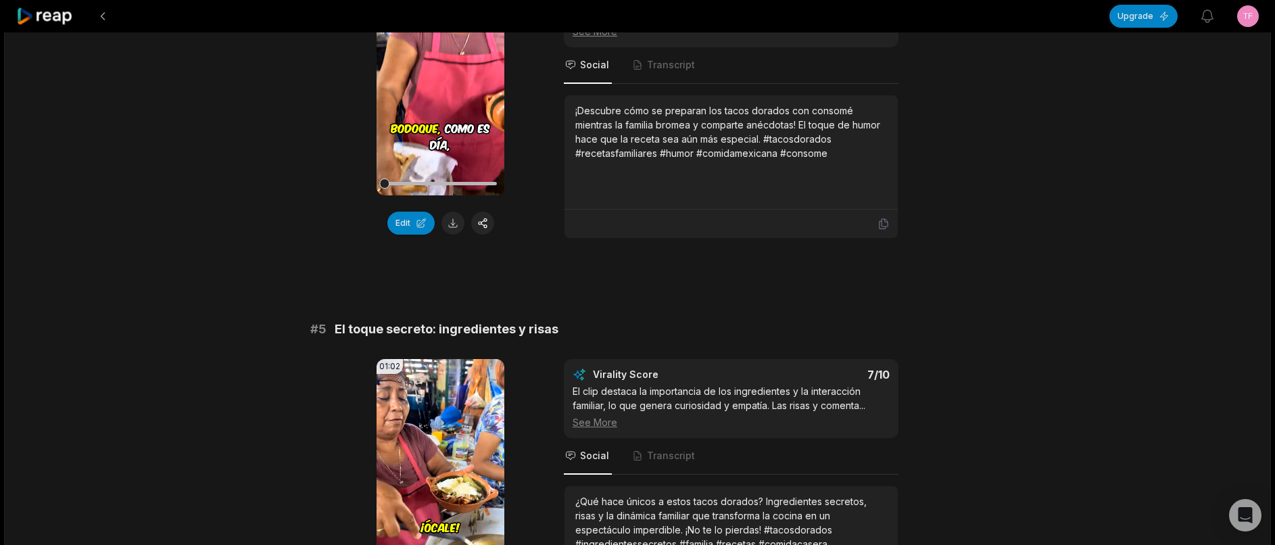
scroll to position [1359, 0]
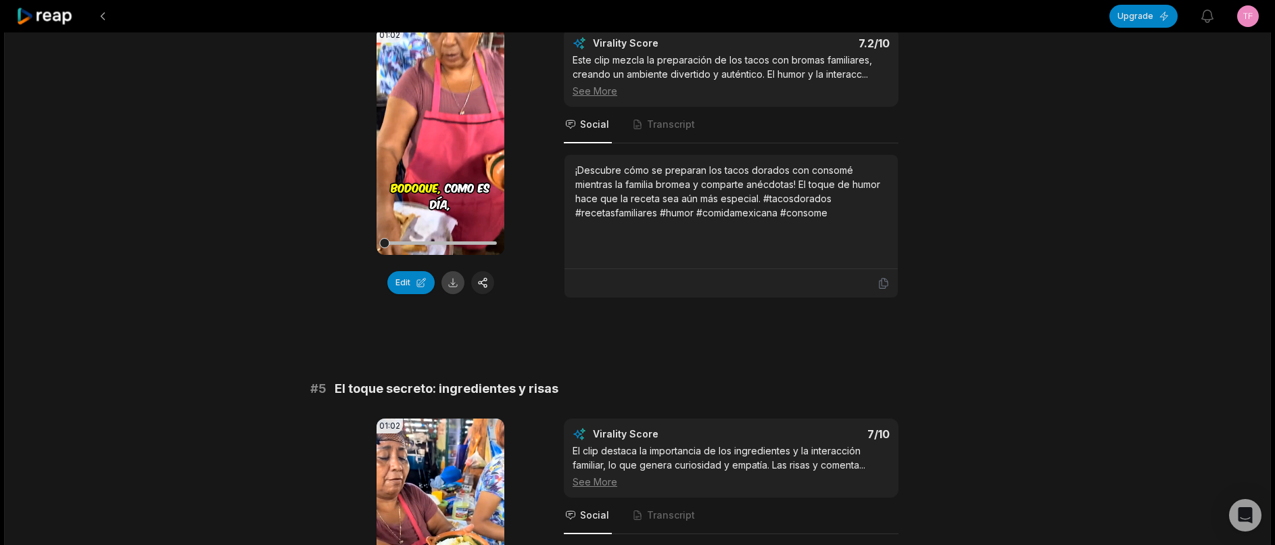
click at [448, 294] on button at bounding box center [453, 282] width 23 height 23
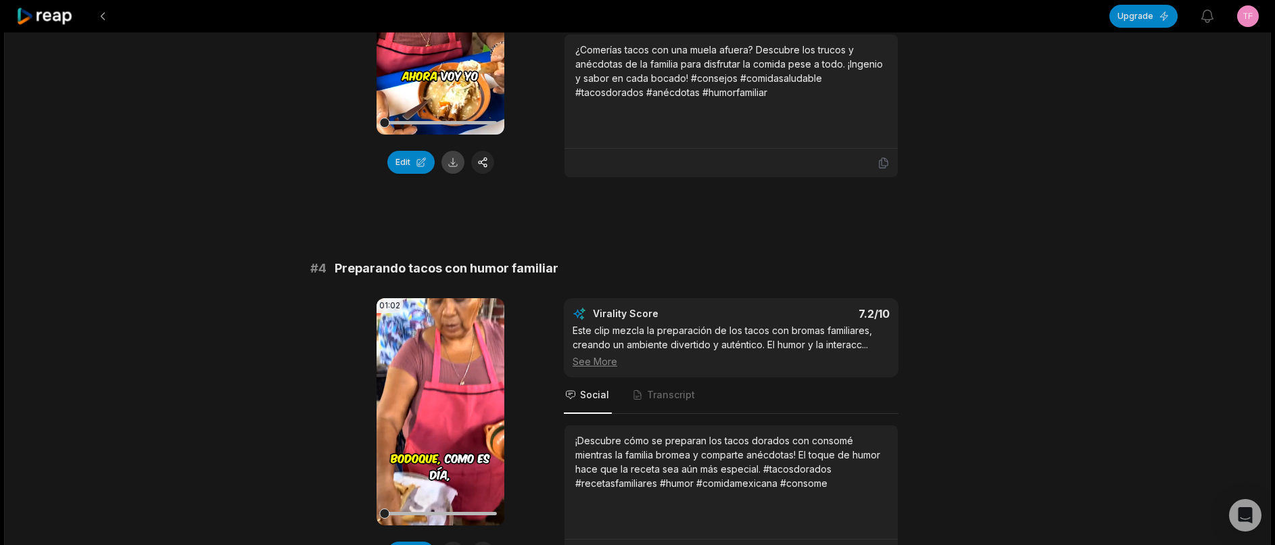
click at [454, 174] on button at bounding box center [453, 162] width 23 height 23
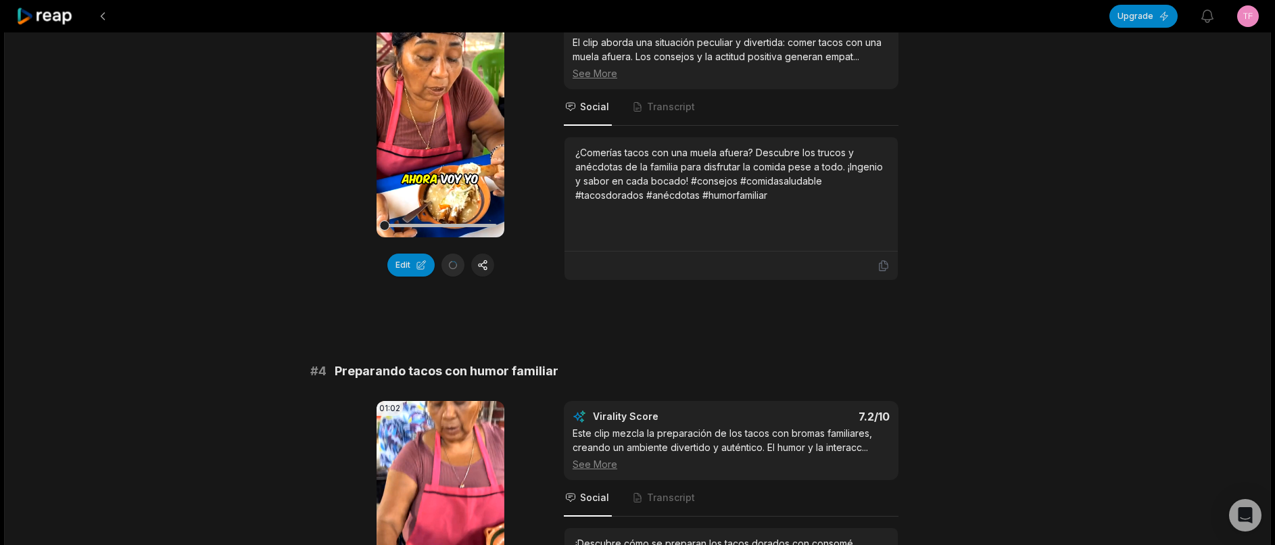
scroll to position [683, 0]
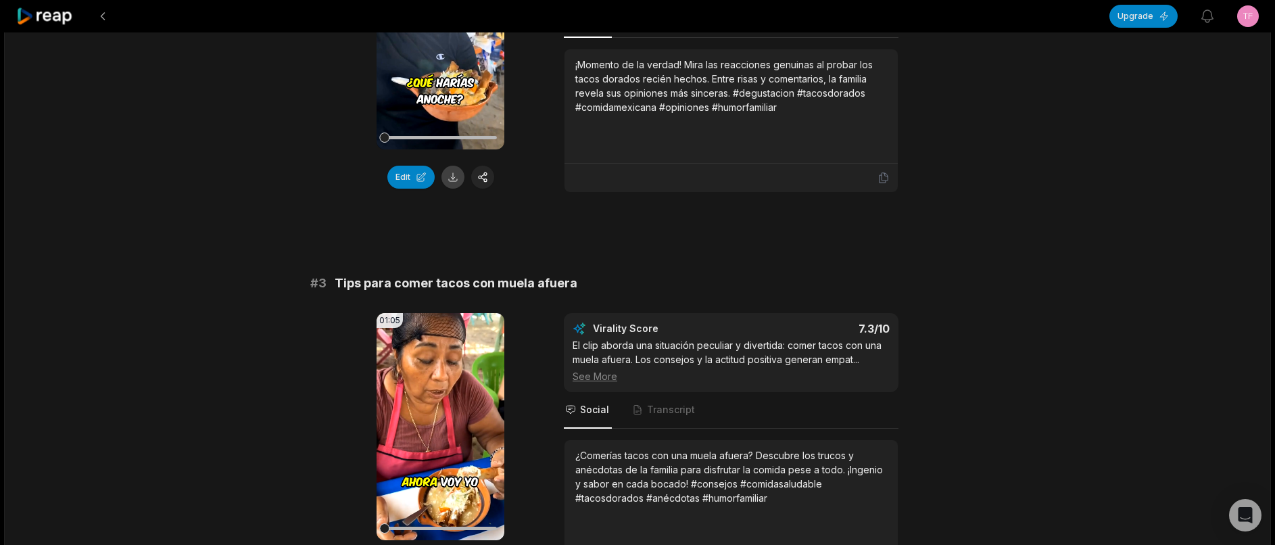
click at [452, 187] on button at bounding box center [453, 177] width 23 height 23
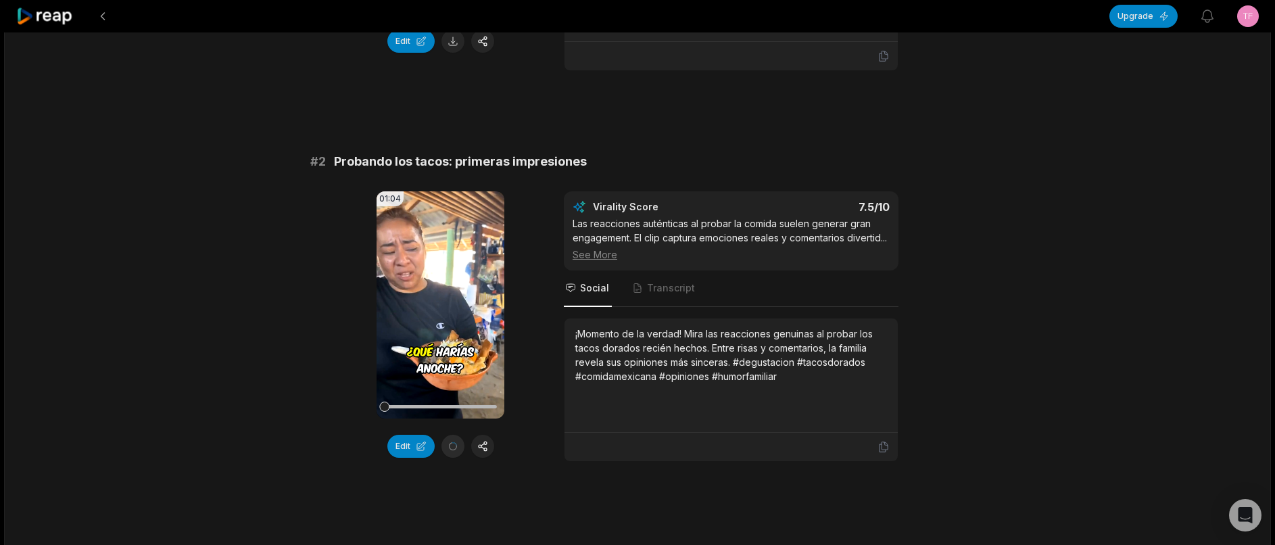
scroll to position [412, 0]
click at [457, 51] on button at bounding box center [453, 42] width 23 height 23
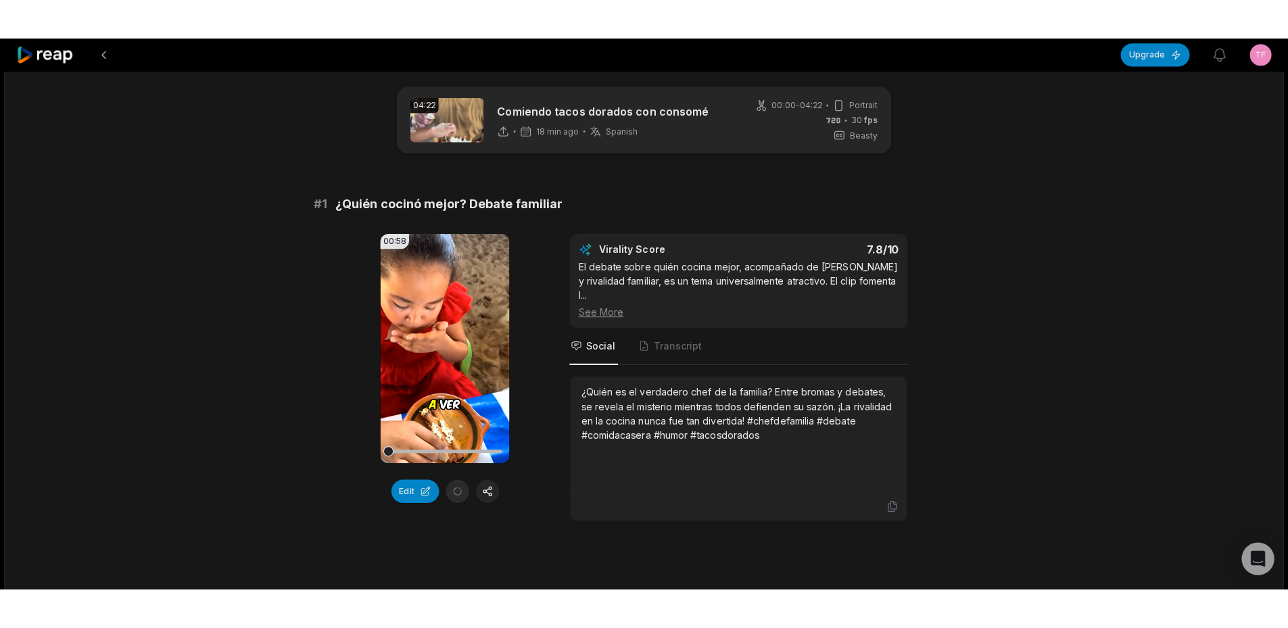
scroll to position [0, 0]
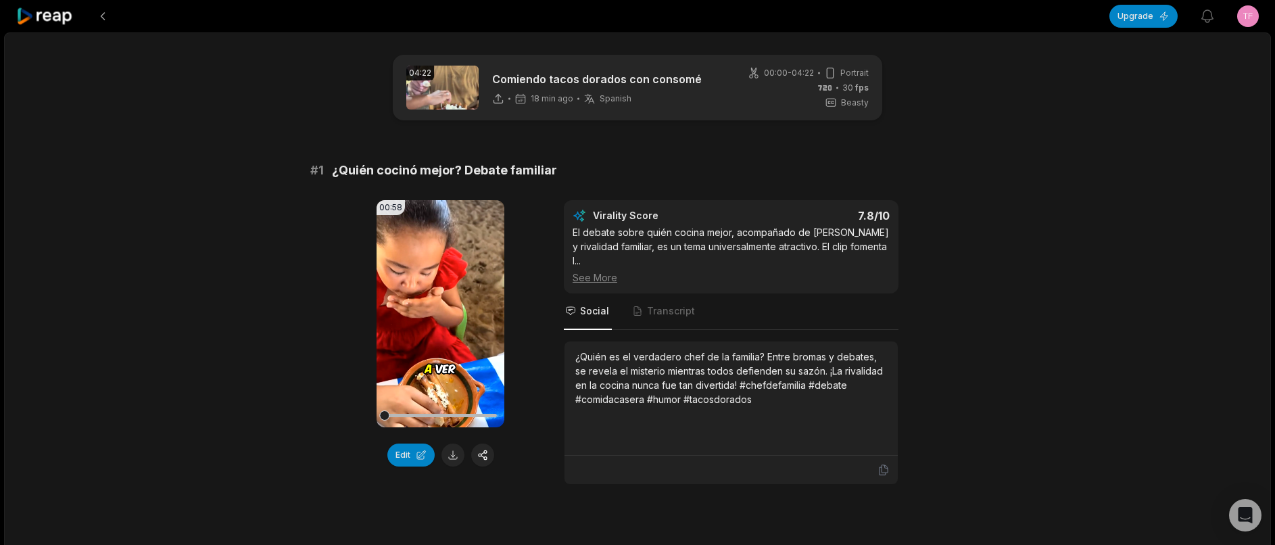
click at [59, 15] on icon at bounding box center [44, 16] width 57 height 18
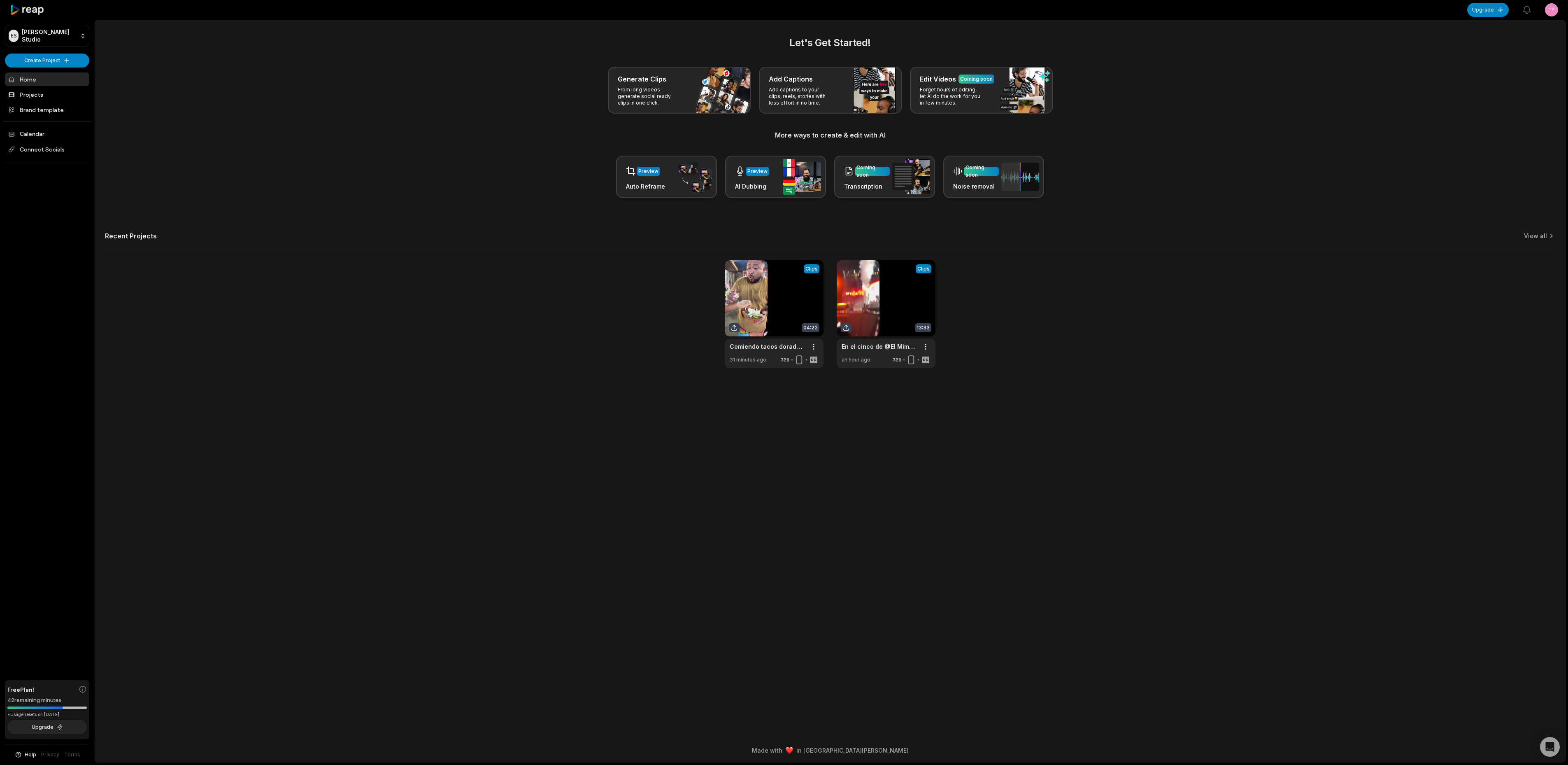
click at [775, 44] on h2 "Let's Get Started!" at bounding box center [830, 43] width 1451 height 15
